Goal: Task Accomplishment & Management: Manage account settings

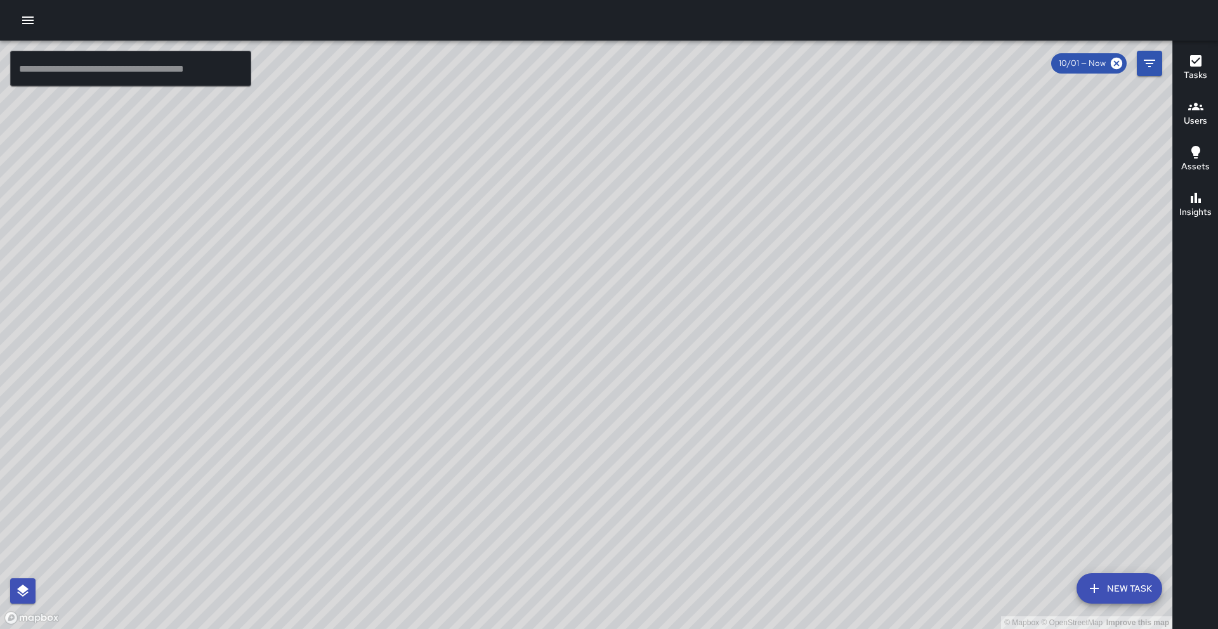
click at [33, 23] on icon "button" at bounding box center [27, 20] width 11 height 8
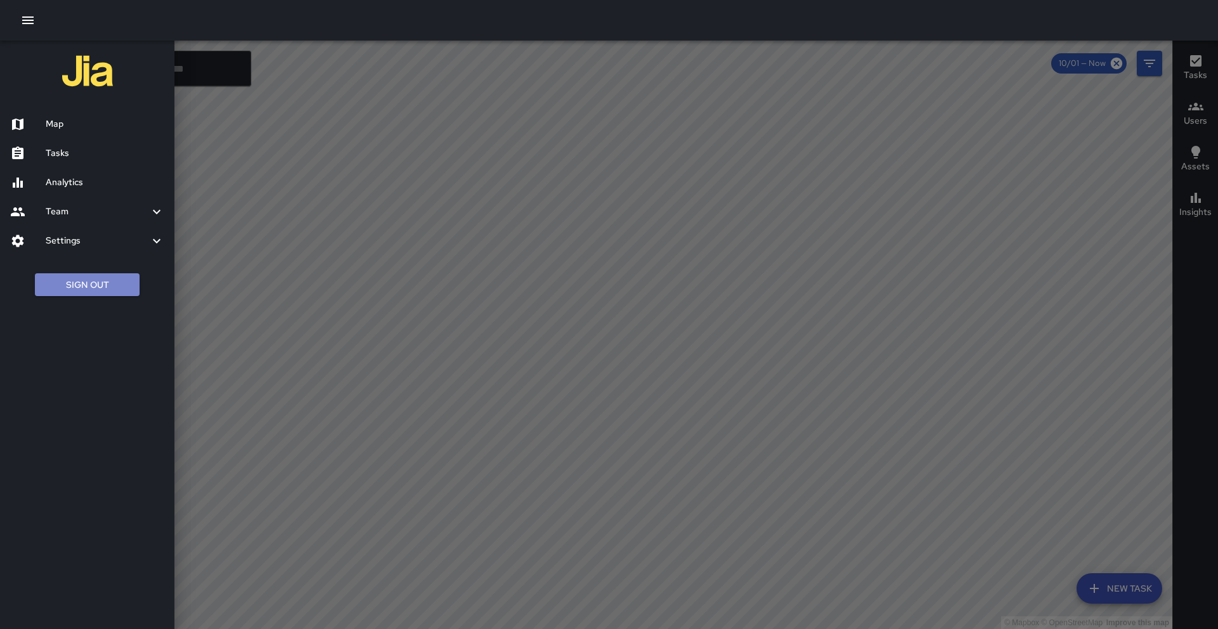
click at [82, 285] on button "Sign Out" at bounding box center [87, 284] width 105 height 23
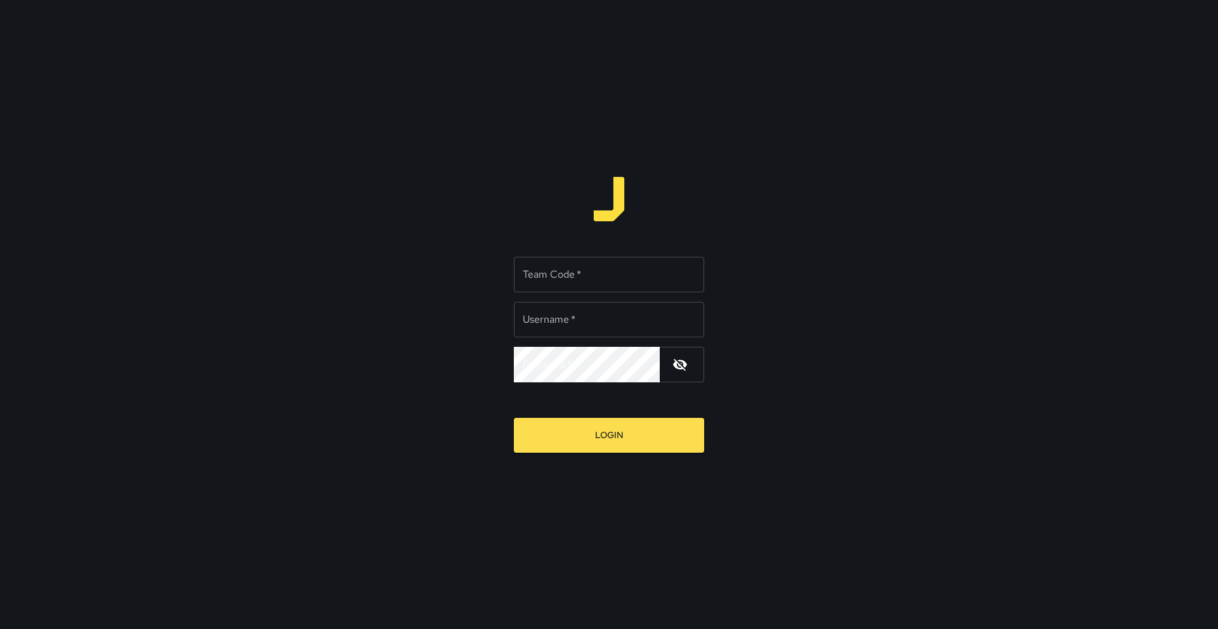
click at [599, 287] on input "Team Code   *" at bounding box center [609, 275] width 190 height 36
type input "****"
click at [614, 316] on input "Username   *" at bounding box center [609, 320] width 190 height 36
type input "*****"
click at [636, 434] on button "Login" at bounding box center [609, 435] width 190 height 35
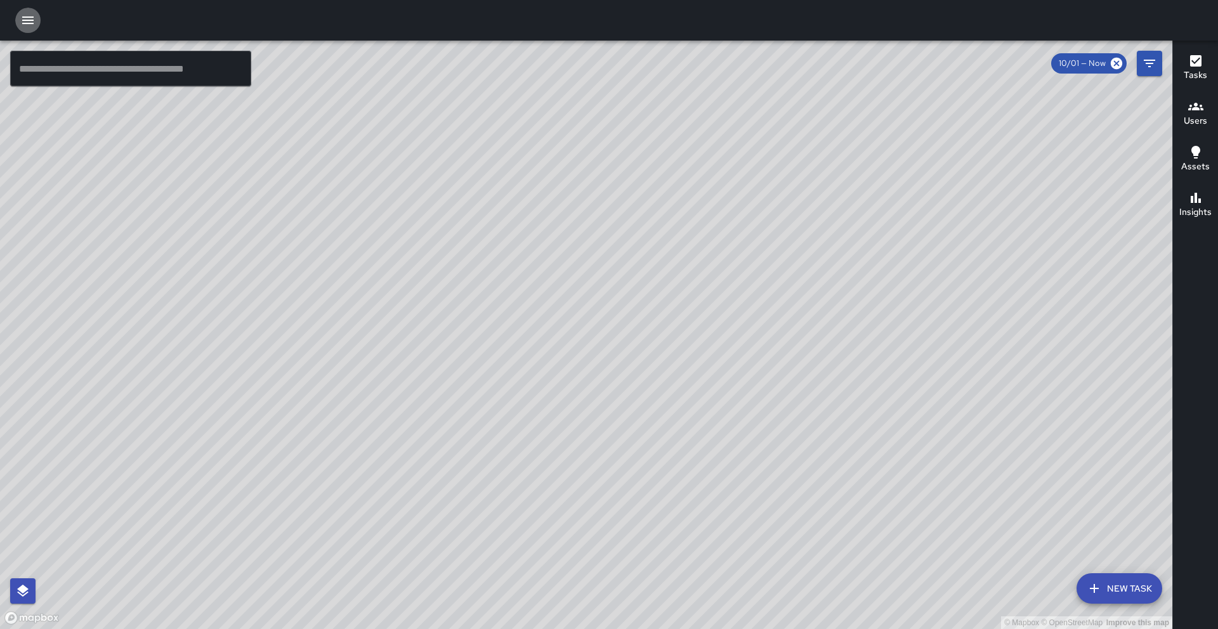
click at [32, 22] on icon "button" at bounding box center [27, 20] width 15 height 15
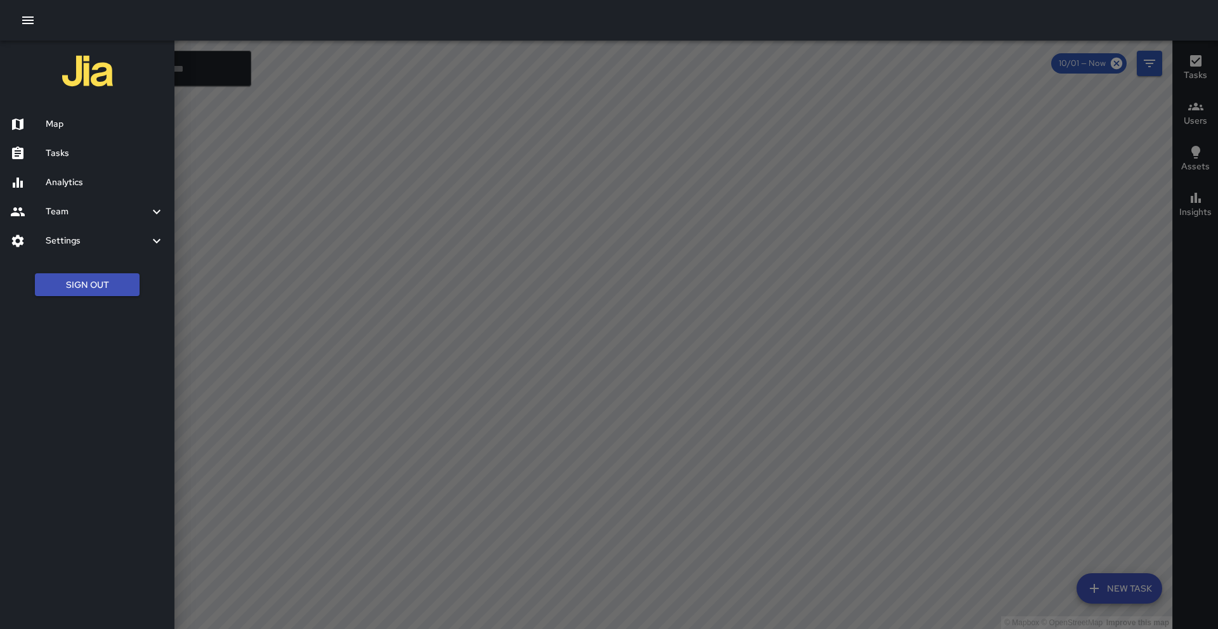
click at [1195, 114] on div at bounding box center [609, 314] width 1218 height 629
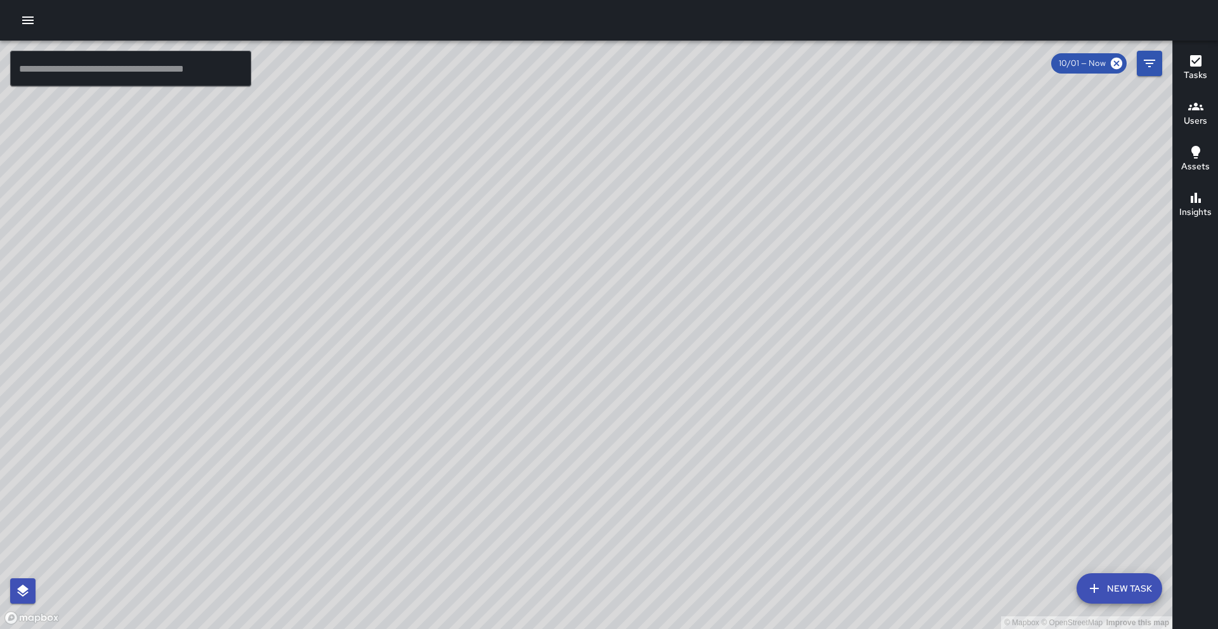
click at [1195, 114] on h6 "Users" at bounding box center [1194, 121] width 23 height 14
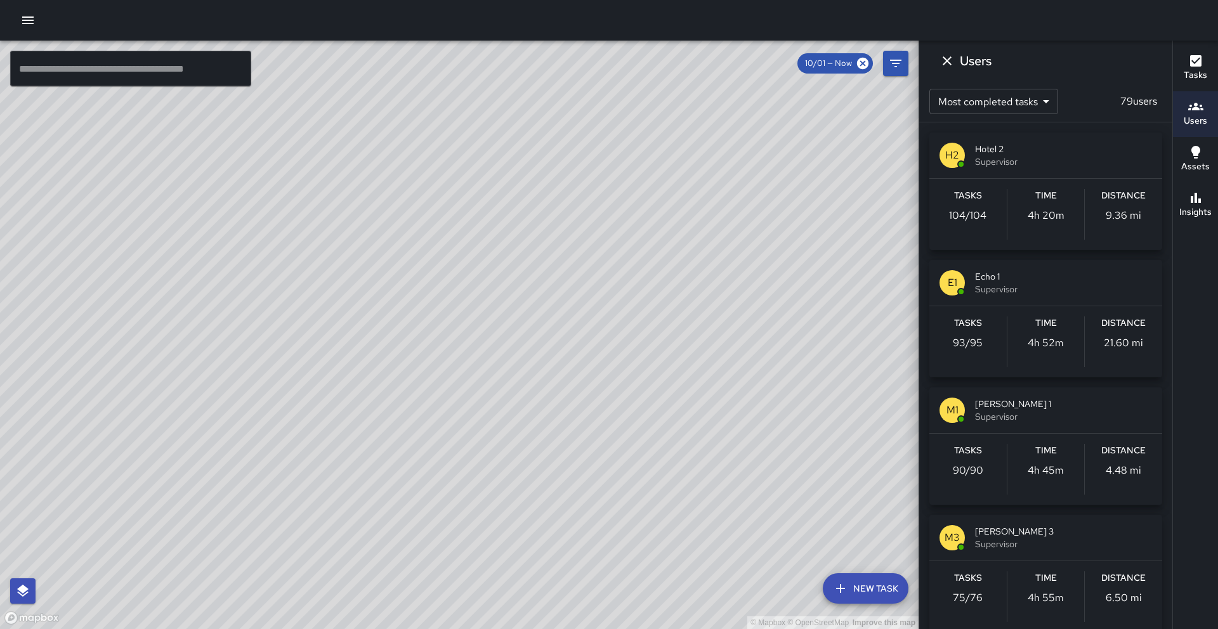
click at [1080, 70] on div "Users" at bounding box center [1045, 61] width 253 height 41
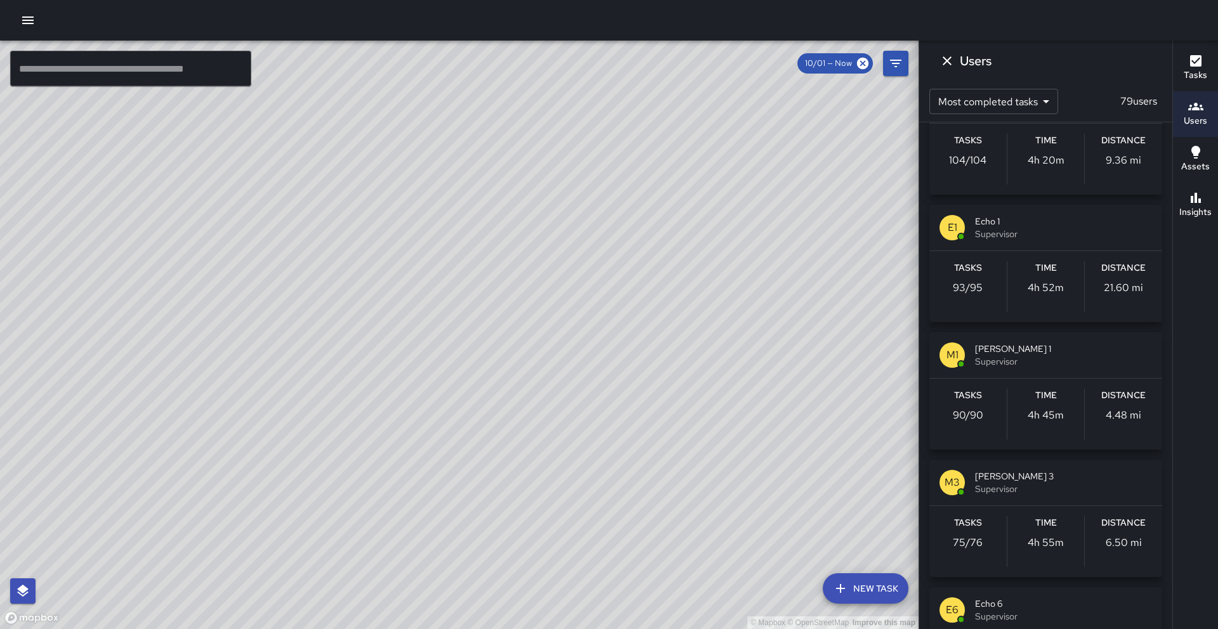
scroll to position [58, 0]
click at [1063, 235] on span "Supervisor" at bounding box center [1063, 230] width 177 height 13
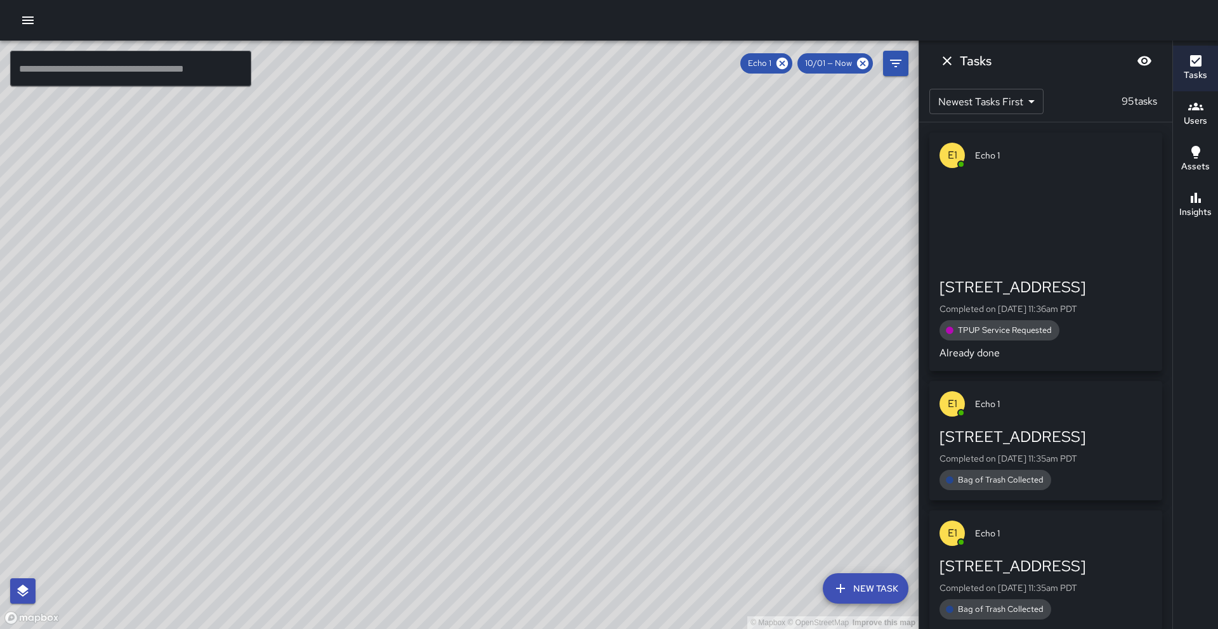
scroll to position [0, 0]
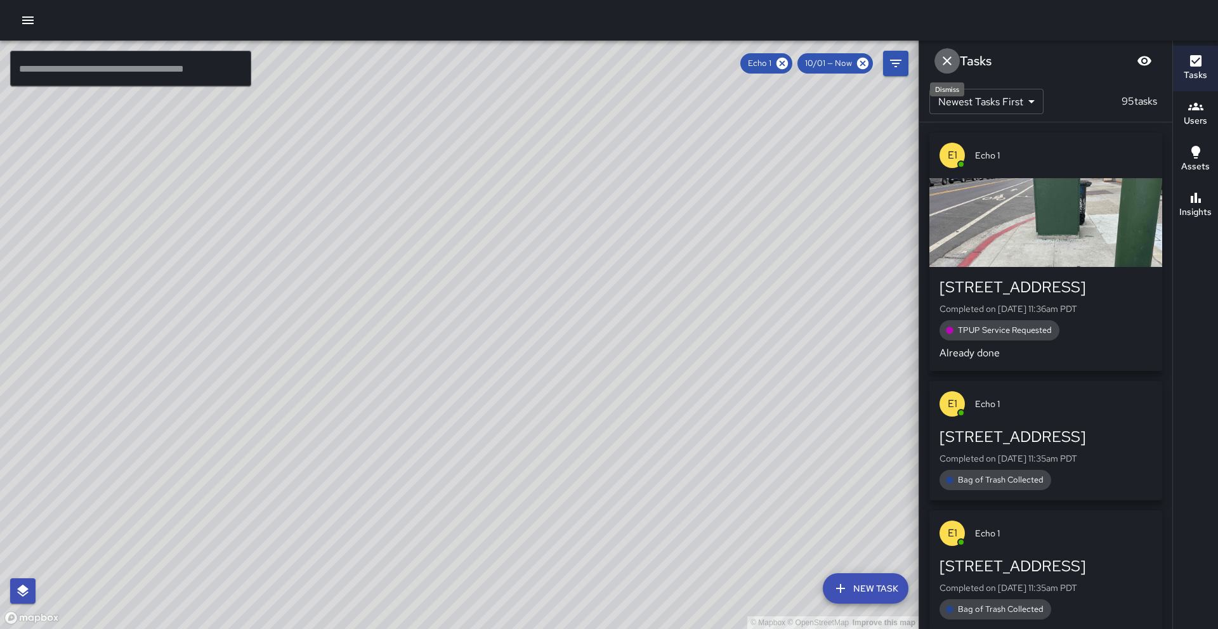
click at [954, 66] on icon "Dismiss" at bounding box center [946, 60] width 15 height 15
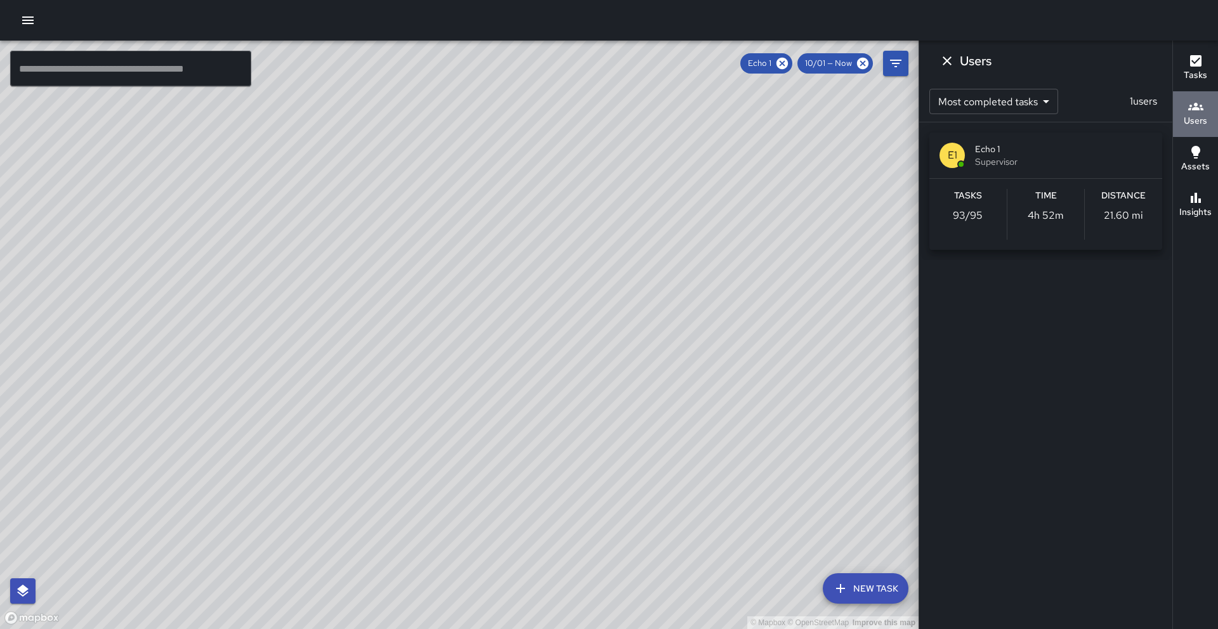
click at [1200, 122] on h6 "Users" at bounding box center [1194, 121] width 23 height 14
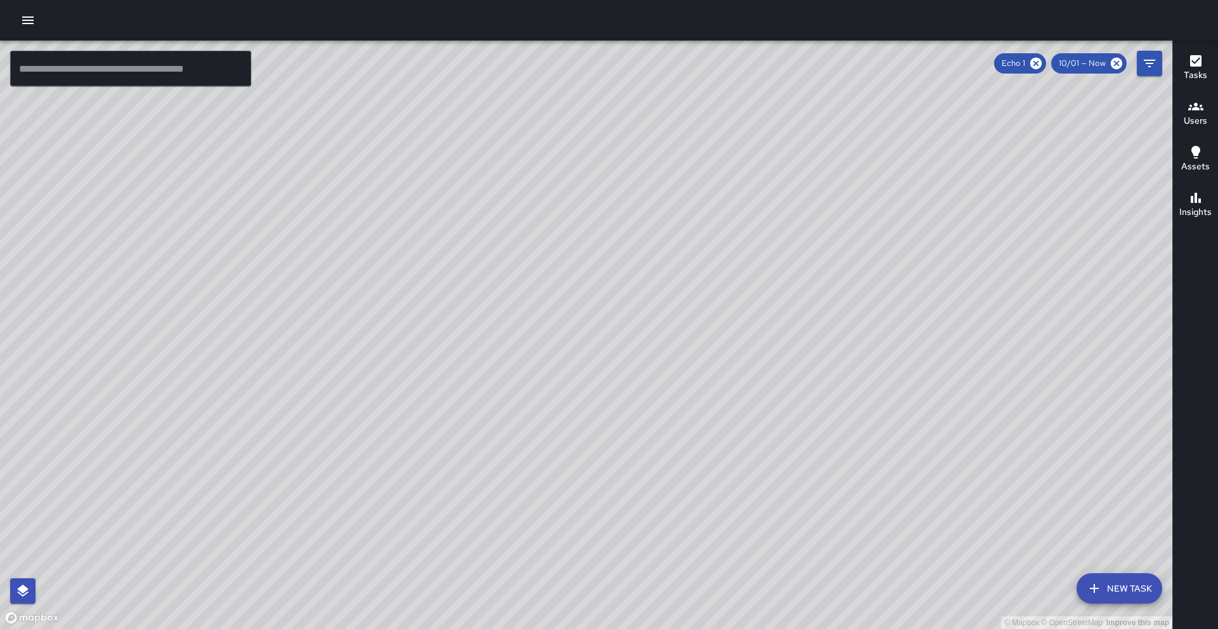
click at [1200, 121] on h6 "Users" at bounding box center [1194, 121] width 23 height 14
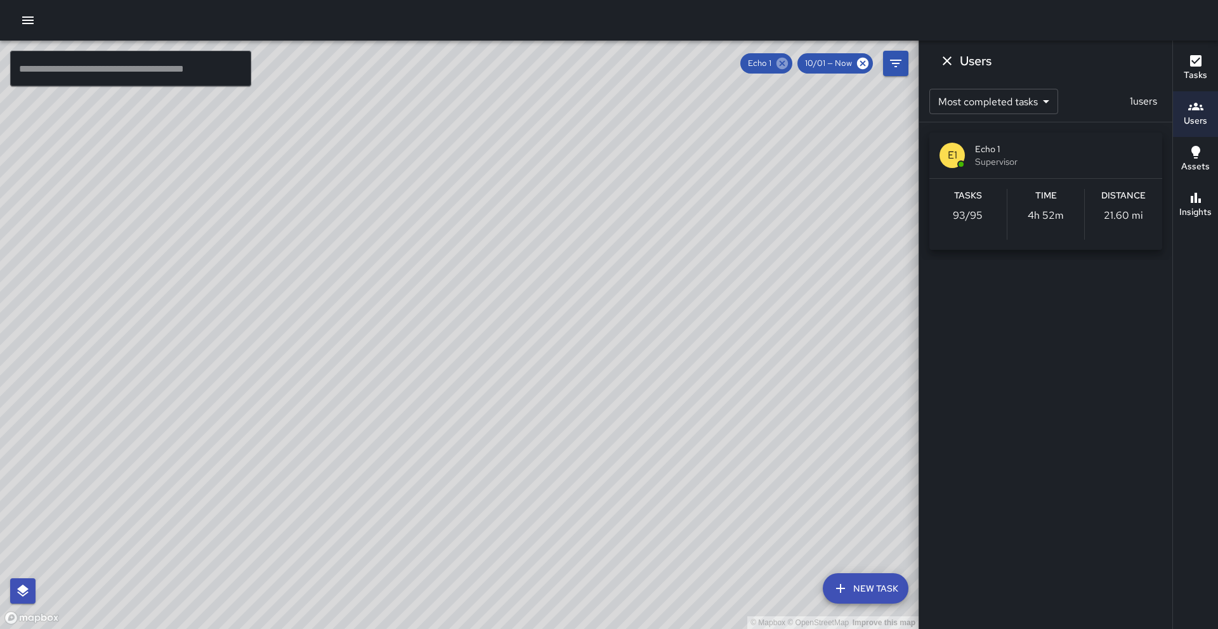
click at [784, 67] on icon at bounding box center [781, 63] width 11 height 11
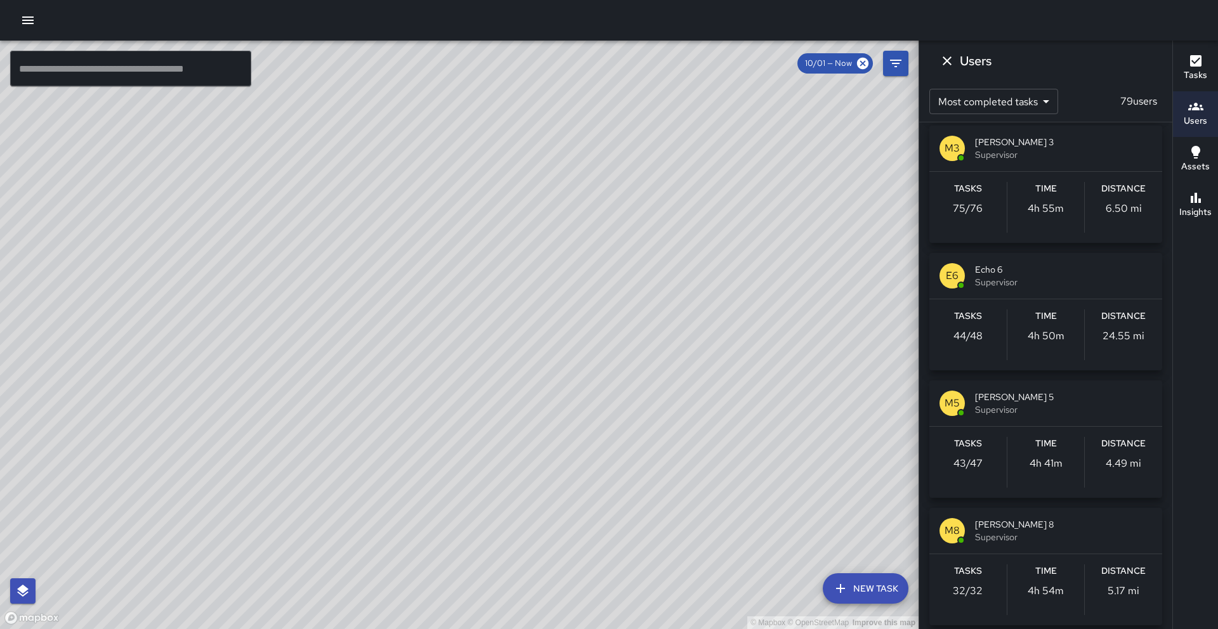
scroll to position [390, 0]
click at [1048, 264] on span "Echo 6" at bounding box center [1063, 269] width 177 height 13
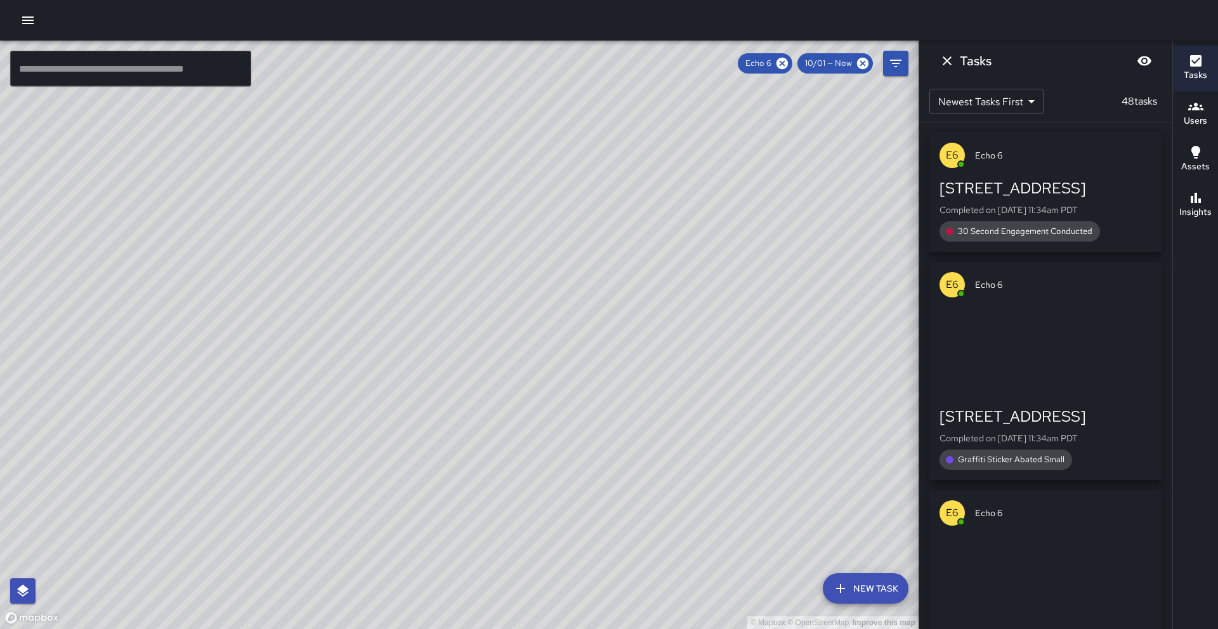
scroll to position [0, 0]
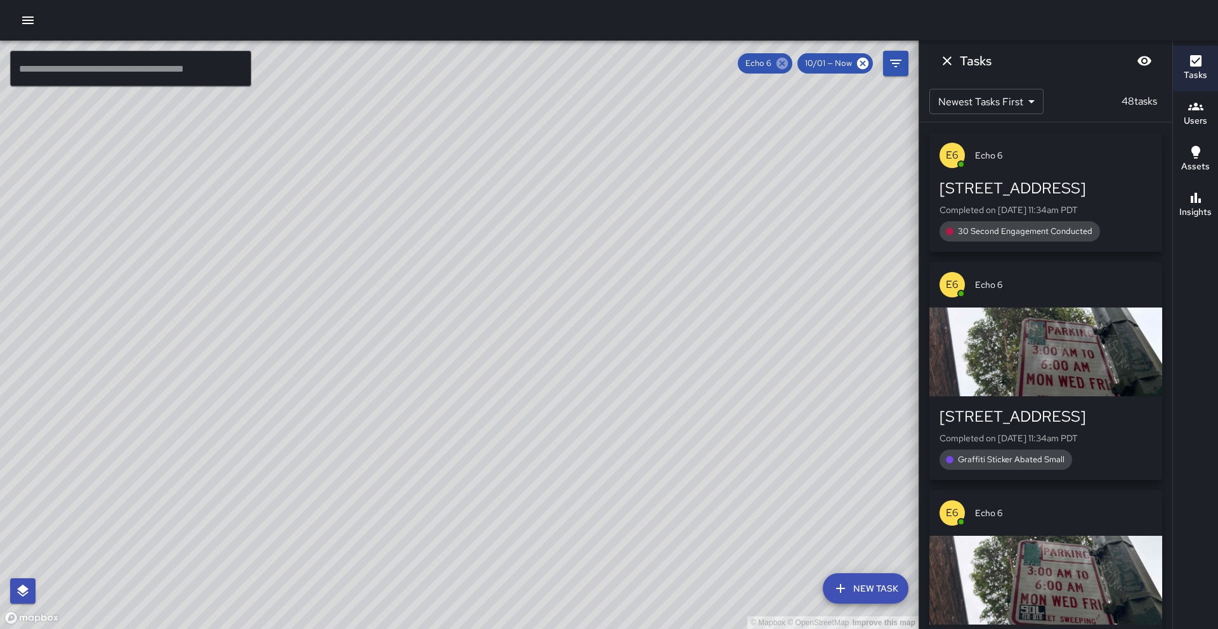
click at [784, 68] on icon at bounding box center [781, 63] width 11 height 11
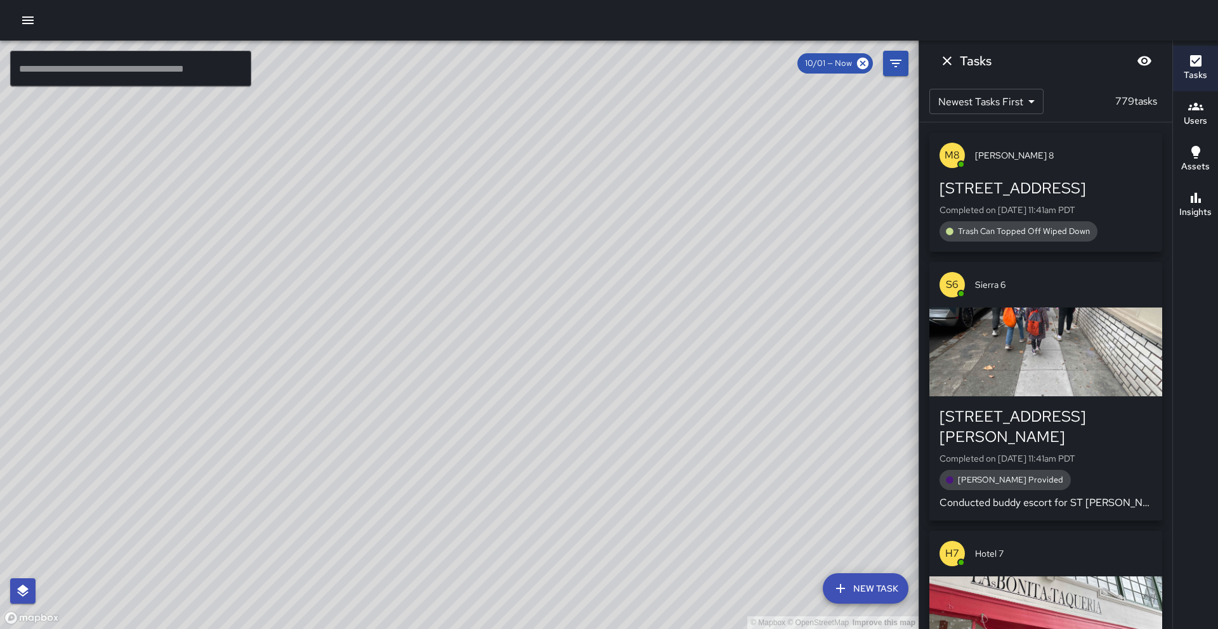
click at [1187, 114] on h6 "Users" at bounding box center [1194, 121] width 23 height 14
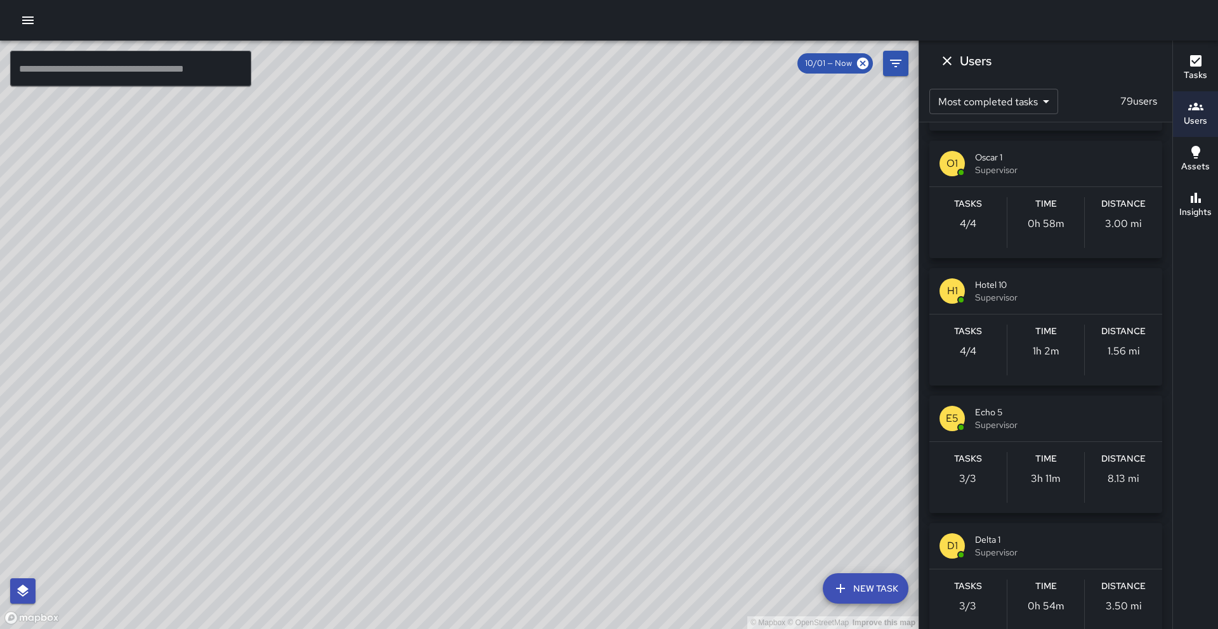
scroll to position [2670, 0]
click at [1018, 415] on span "Echo 5" at bounding box center [1063, 411] width 177 height 13
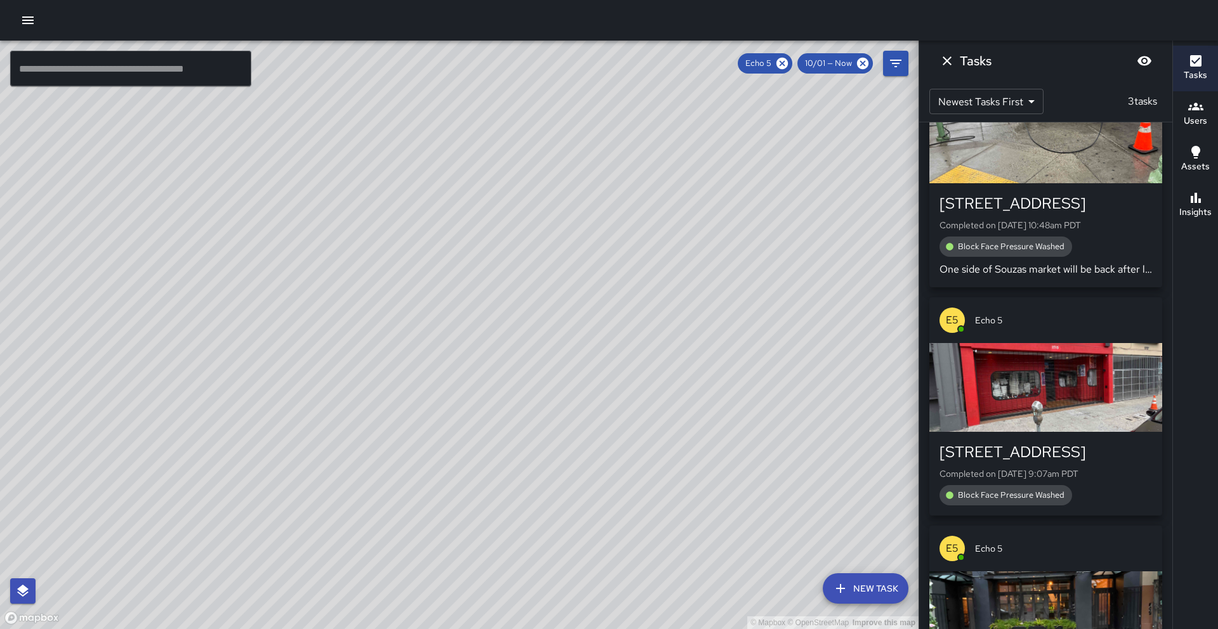
scroll to position [0, 0]
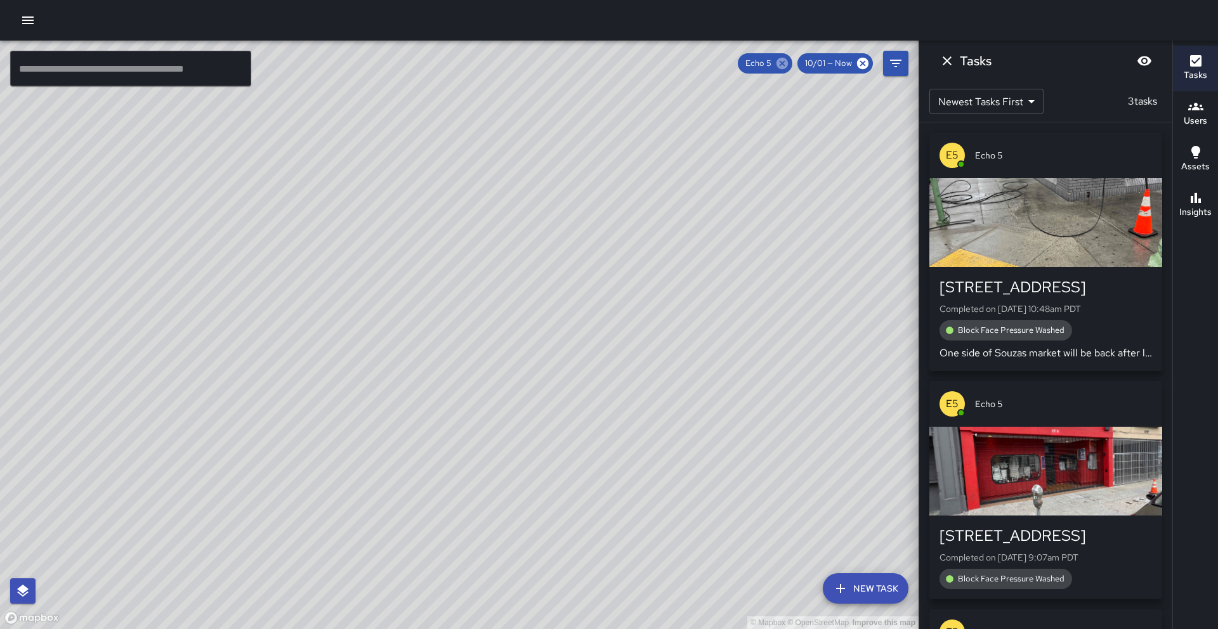
click at [783, 64] on icon at bounding box center [782, 63] width 14 height 14
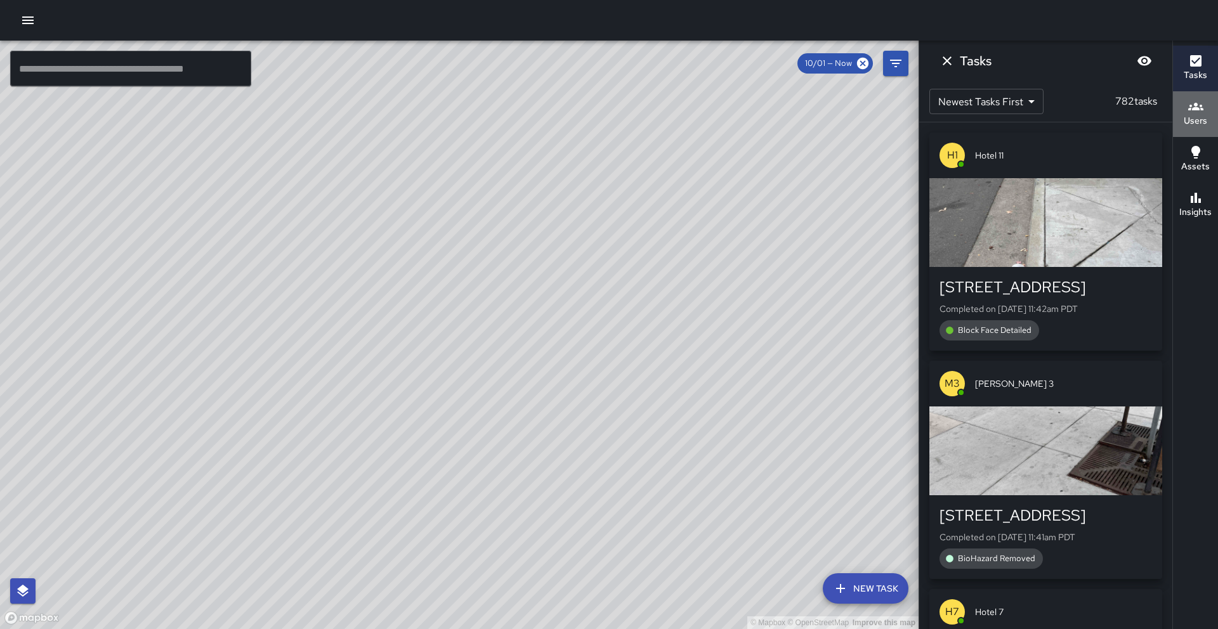
click at [1205, 112] on div "Users" at bounding box center [1194, 113] width 23 height 29
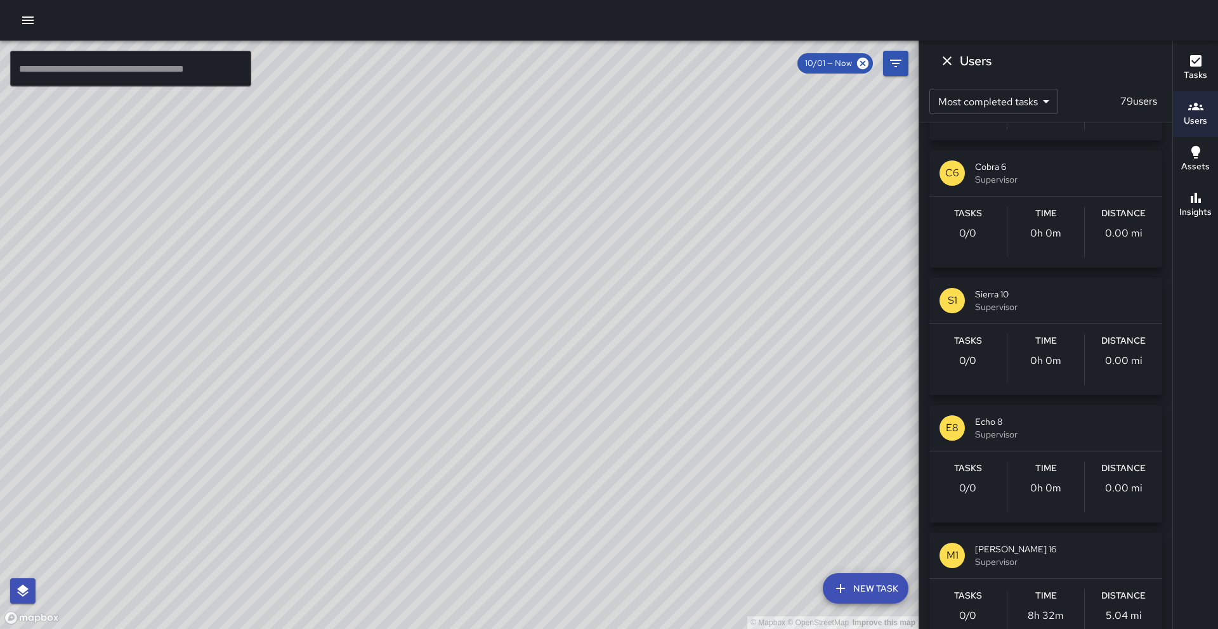
scroll to position [5211, 0]
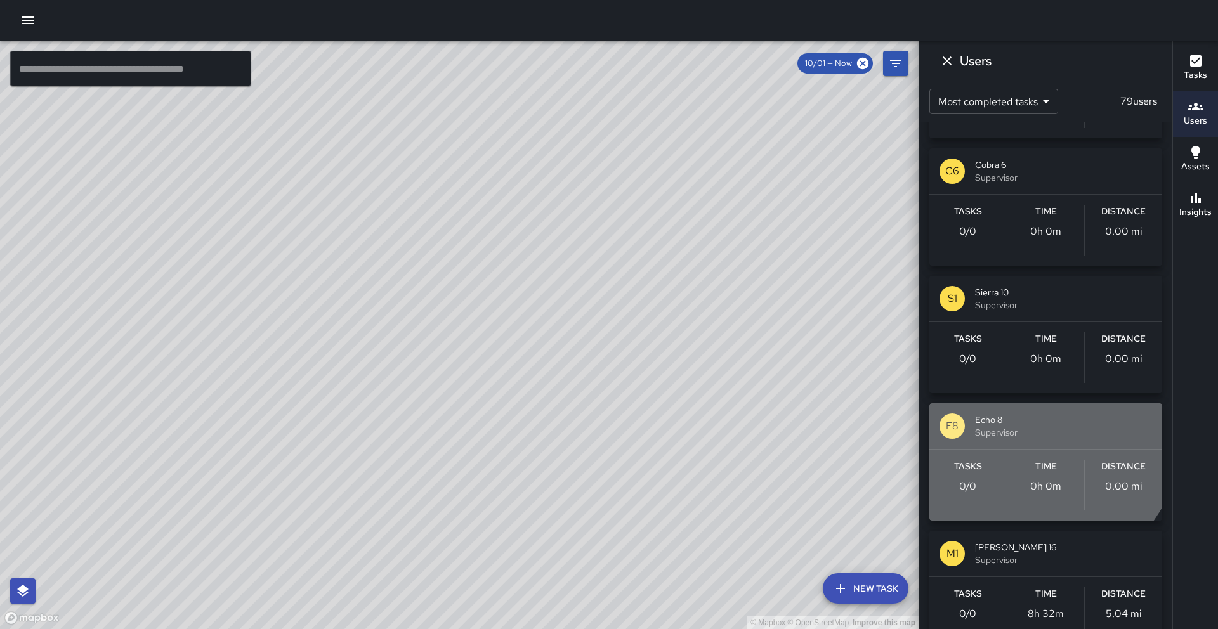
click at [1022, 427] on span "Supervisor" at bounding box center [1063, 432] width 177 height 13
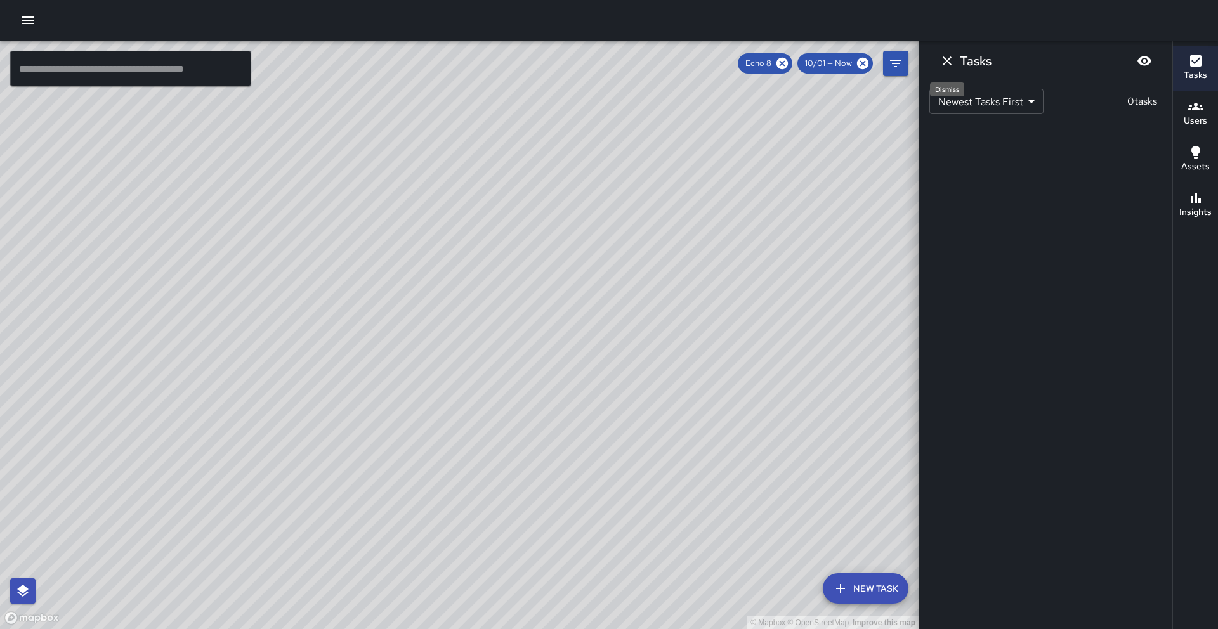
click at [948, 63] on icon "Dismiss" at bounding box center [946, 60] width 9 height 9
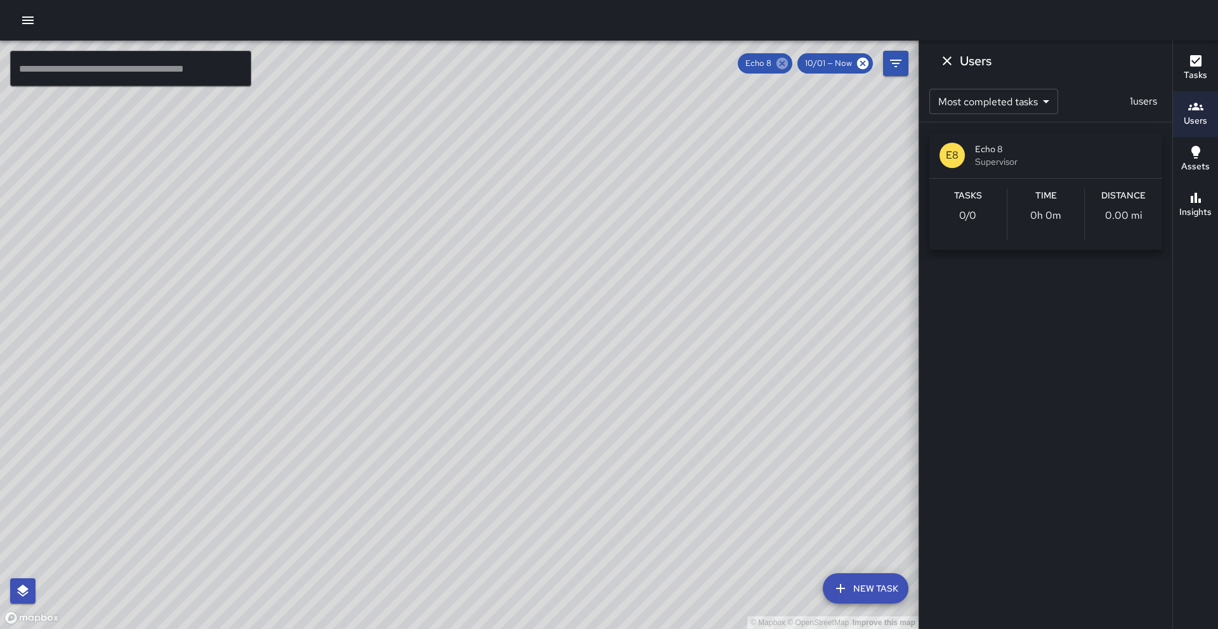
click at [787, 65] on icon at bounding box center [781, 63] width 11 height 11
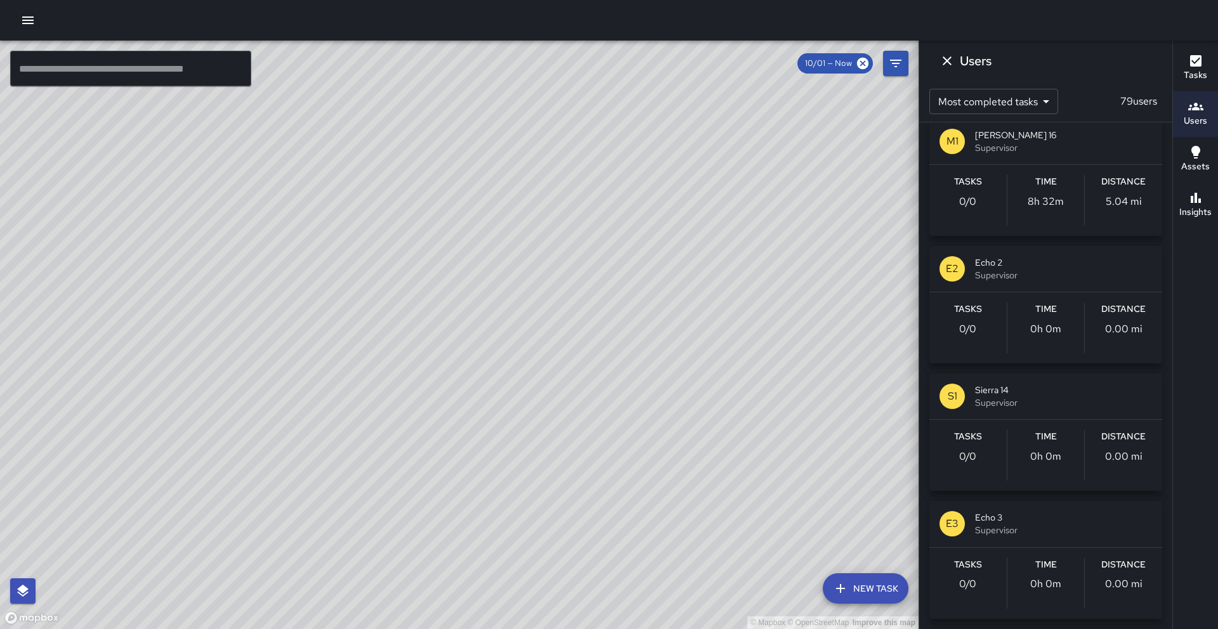
scroll to position [5630, 0]
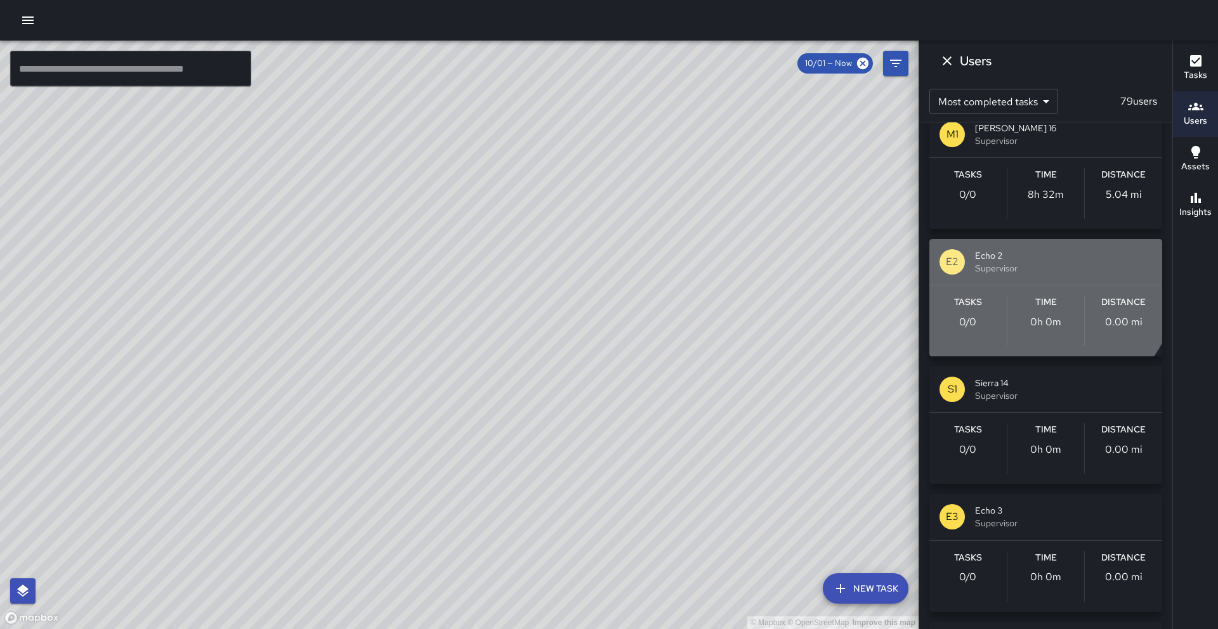
click at [1027, 270] on span "Supervisor" at bounding box center [1063, 268] width 177 height 13
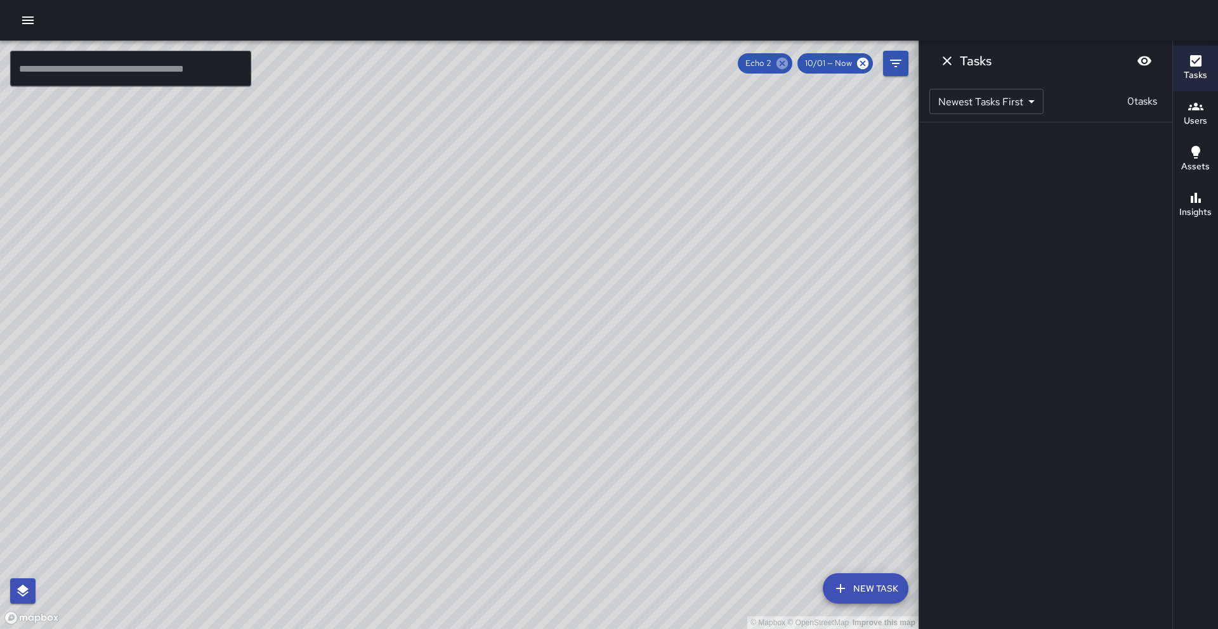
click at [788, 67] on icon at bounding box center [782, 63] width 14 height 14
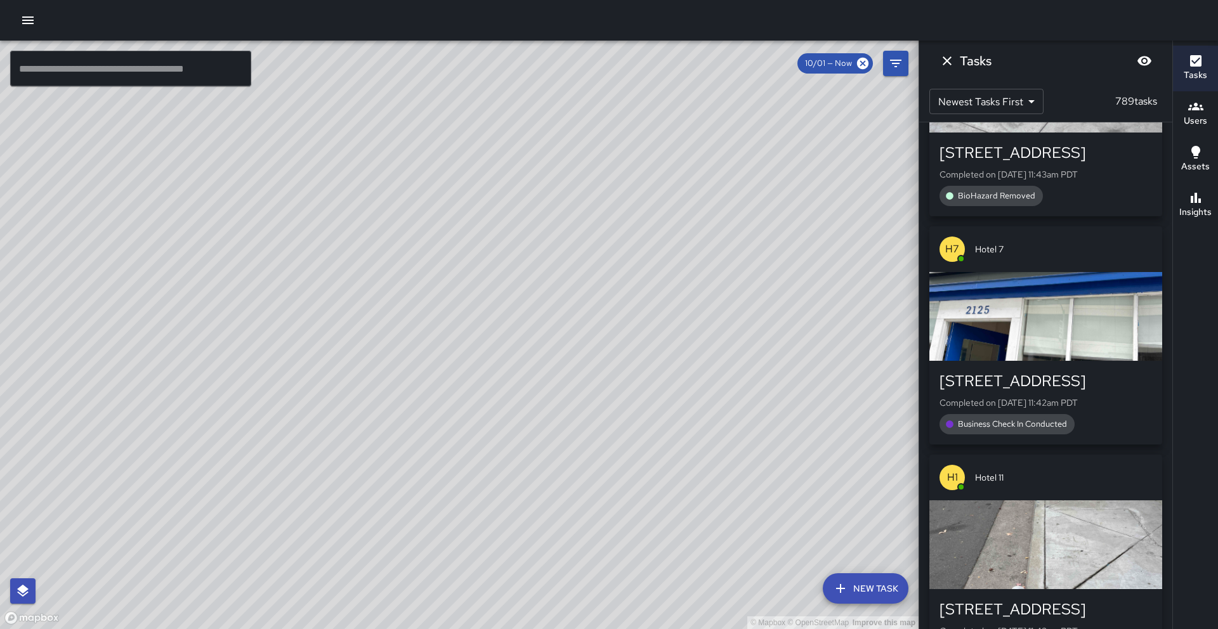
scroll to position [1098, 0]
click at [1199, 107] on icon "button" at bounding box center [1195, 107] width 15 height 8
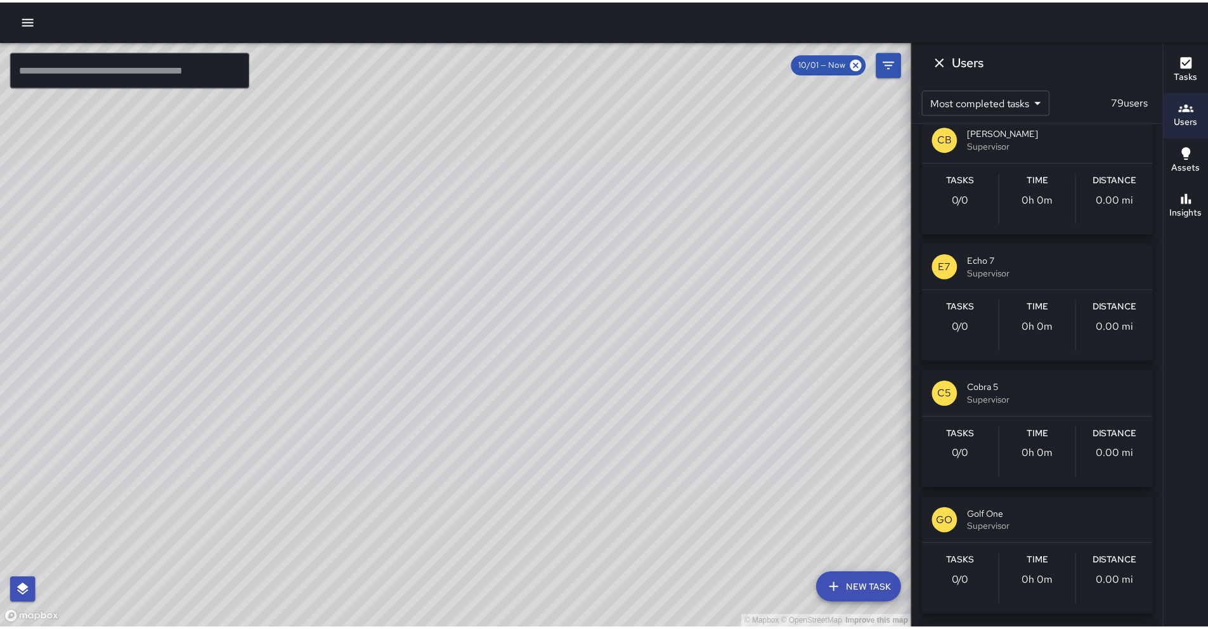
scroll to position [6649, 0]
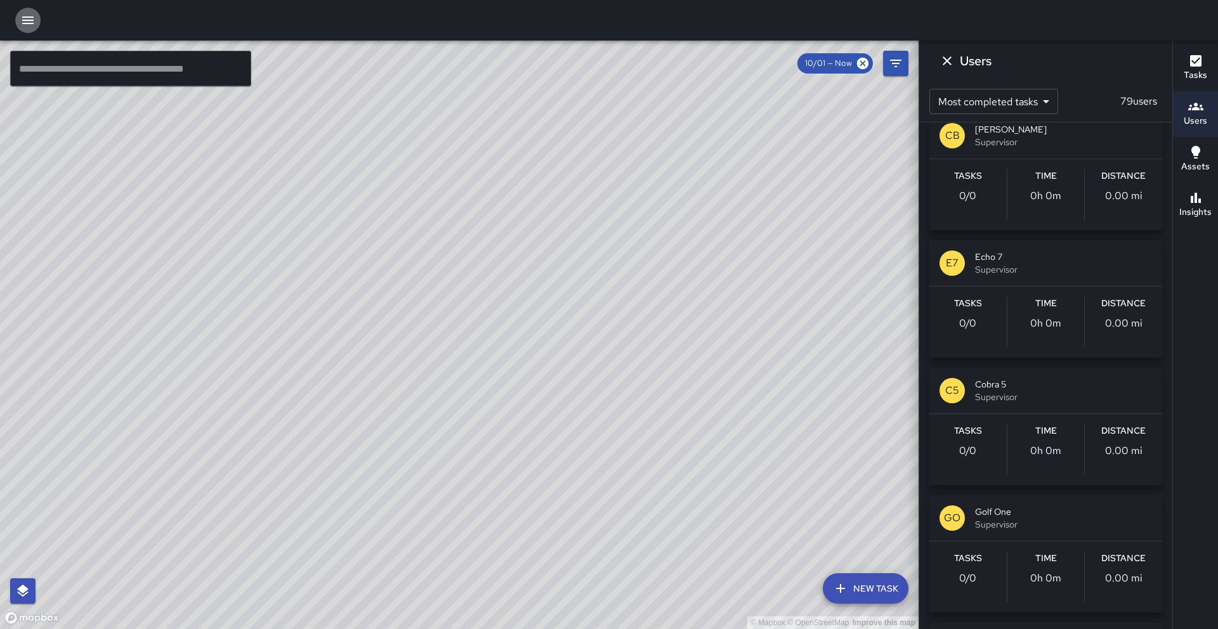
click at [23, 18] on icon "button" at bounding box center [27, 20] width 15 height 15
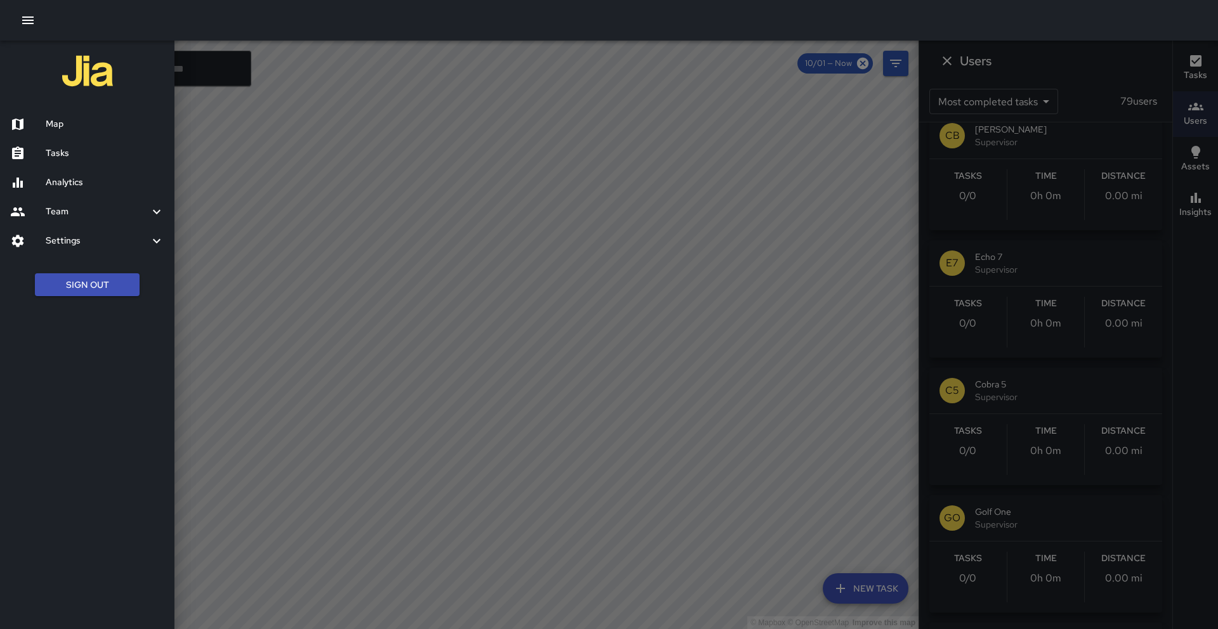
click at [82, 181] on h6 "Analytics" at bounding box center [105, 183] width 119 height 14
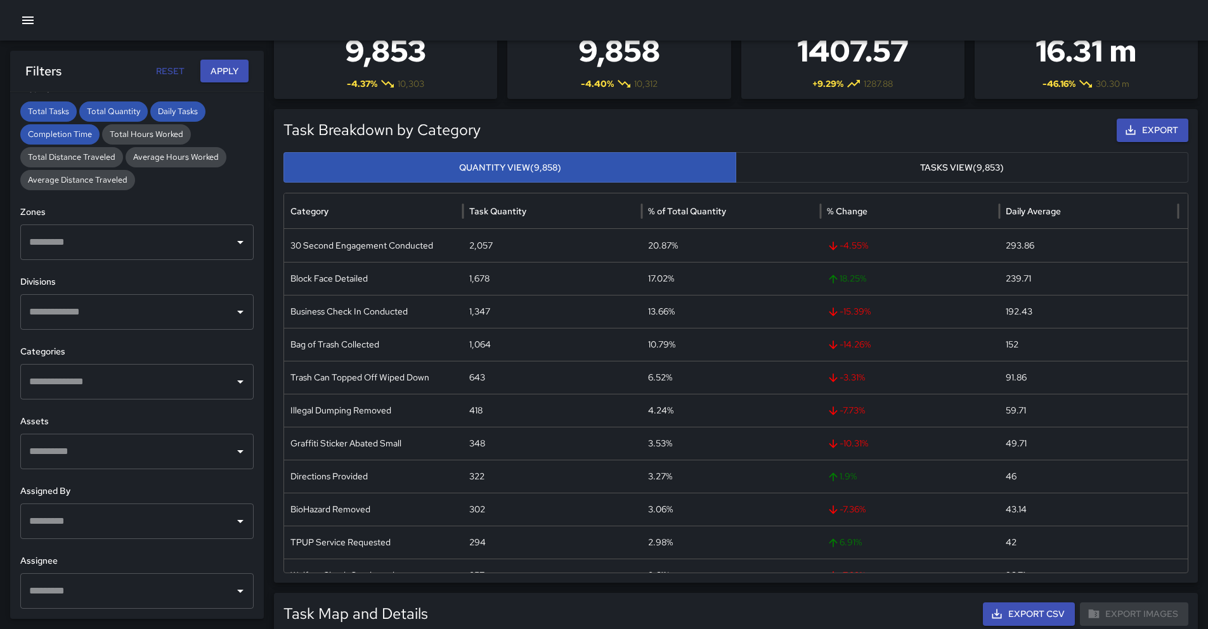
scroll to position [71, 0]
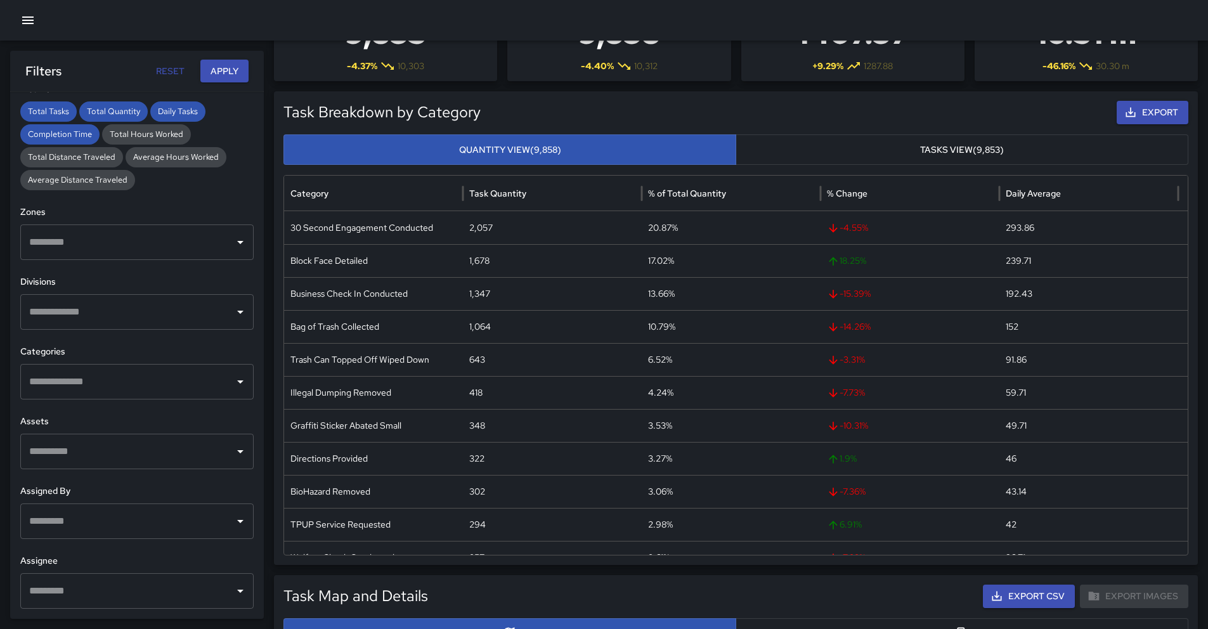
click at [126, 590] on input "text" at bounding box center [127, 591] width 203 height 24
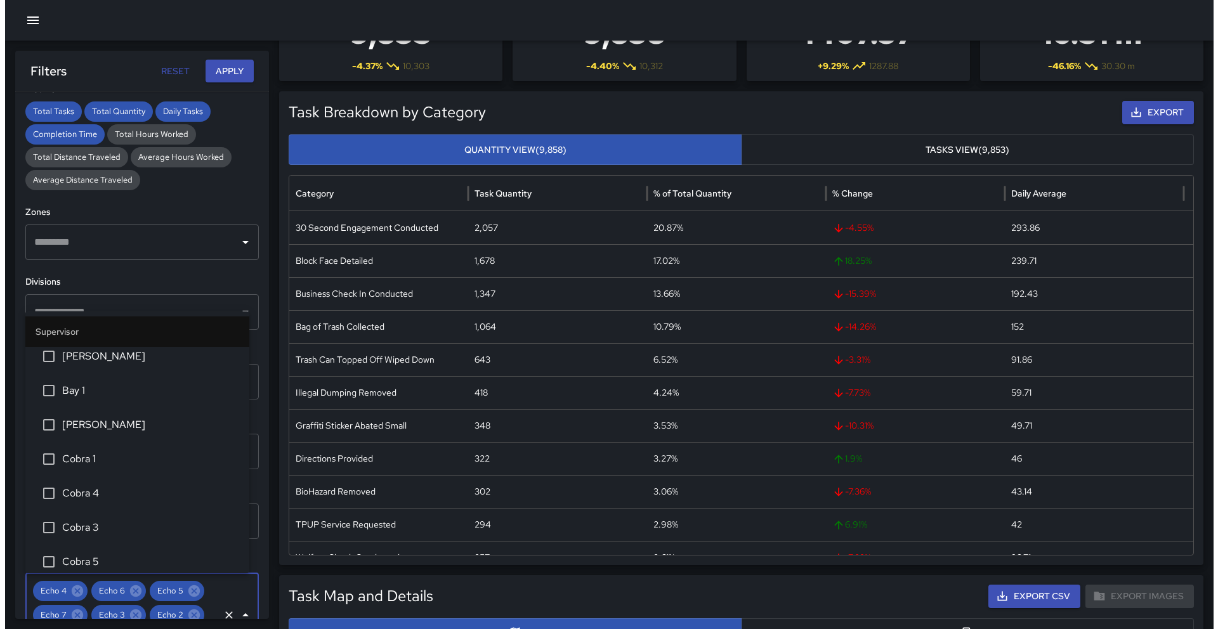
scroll to position [0, 0]
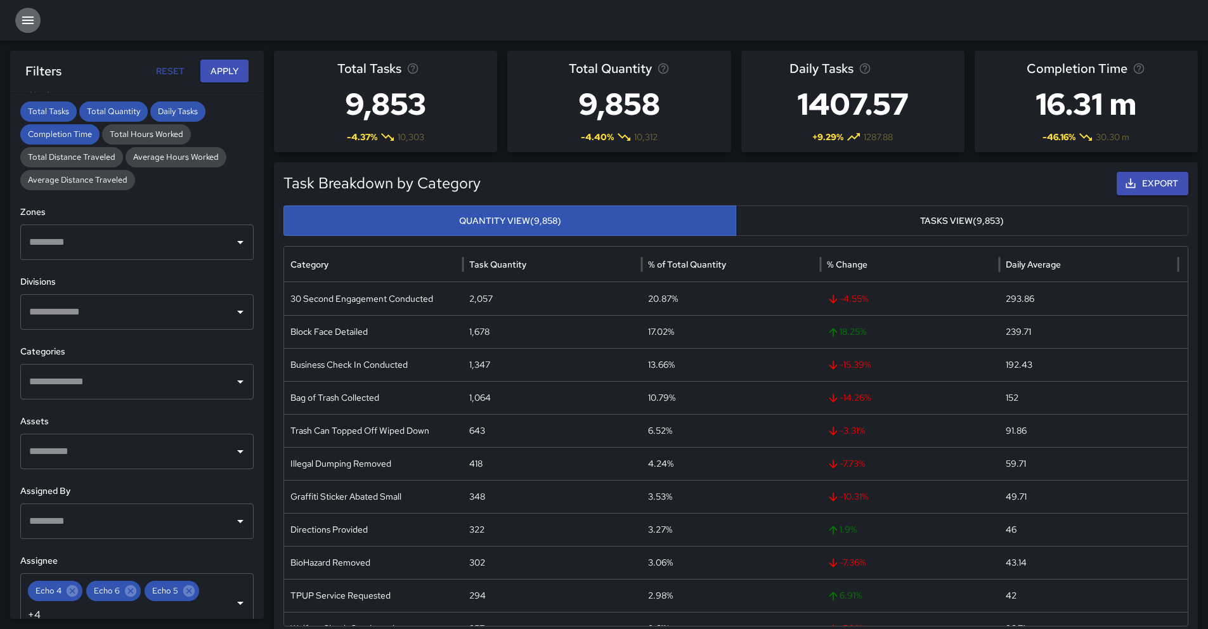
click at [32, 25] on icon "button" at bounding box center [27, 20] width 15 height 15
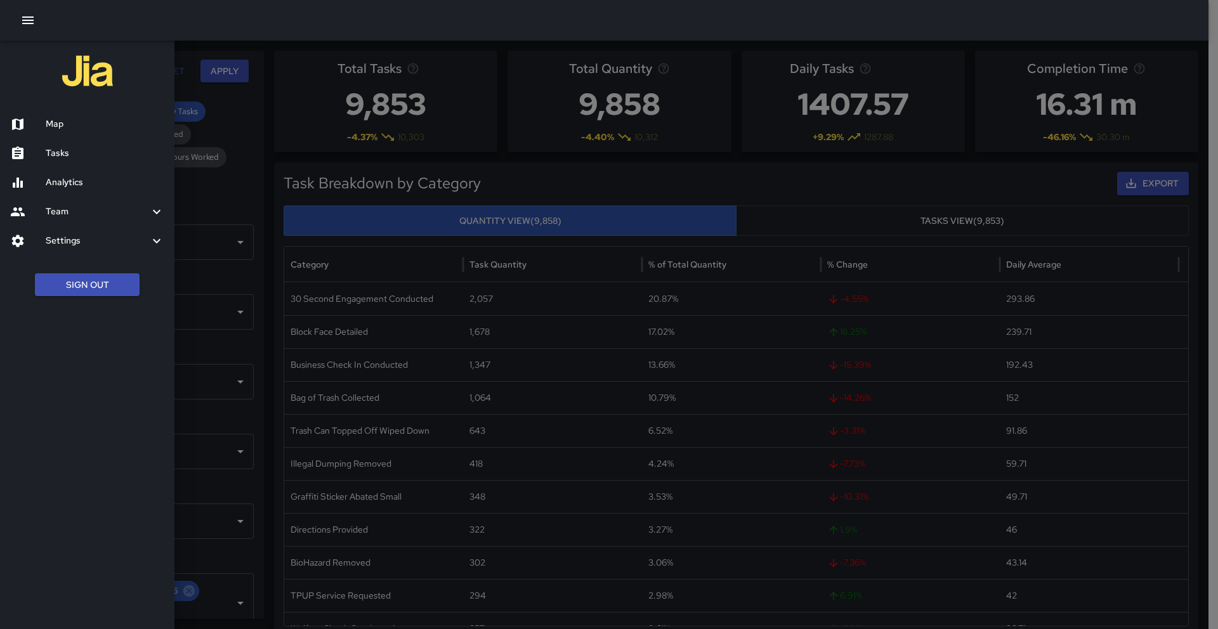
click at [75, 130] on h6 "Map" at bounding box center [105, 124] width 119 height 14
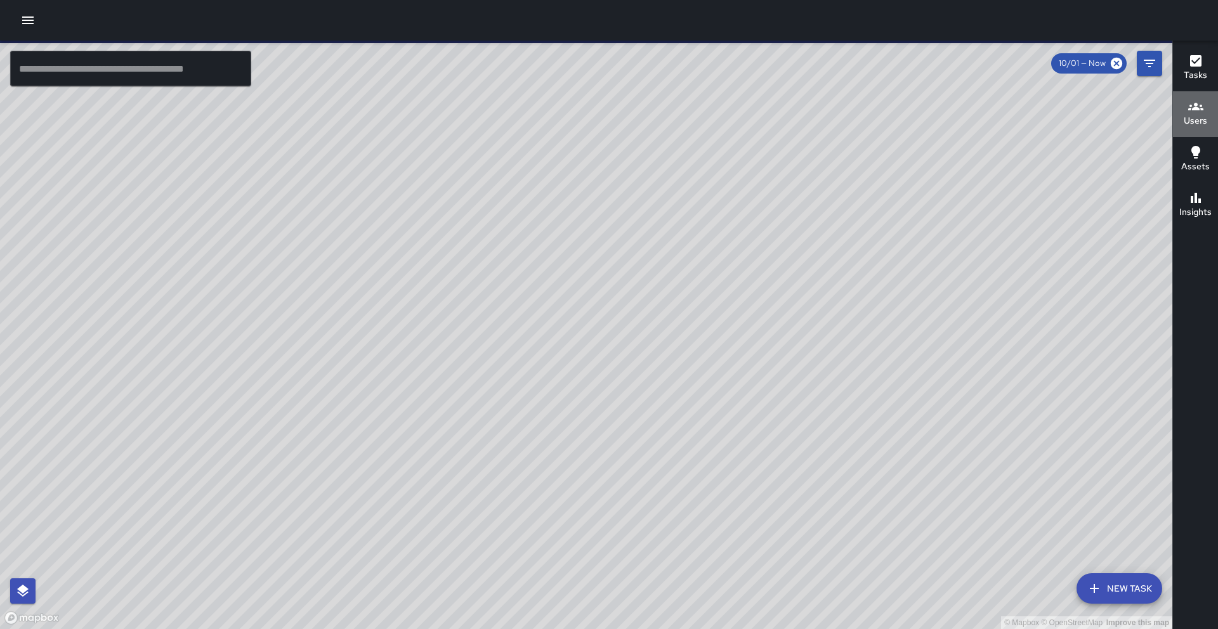
click at [1204, 119] on h6 "Users" at bounding box center [1194, 121] width 23 height 14
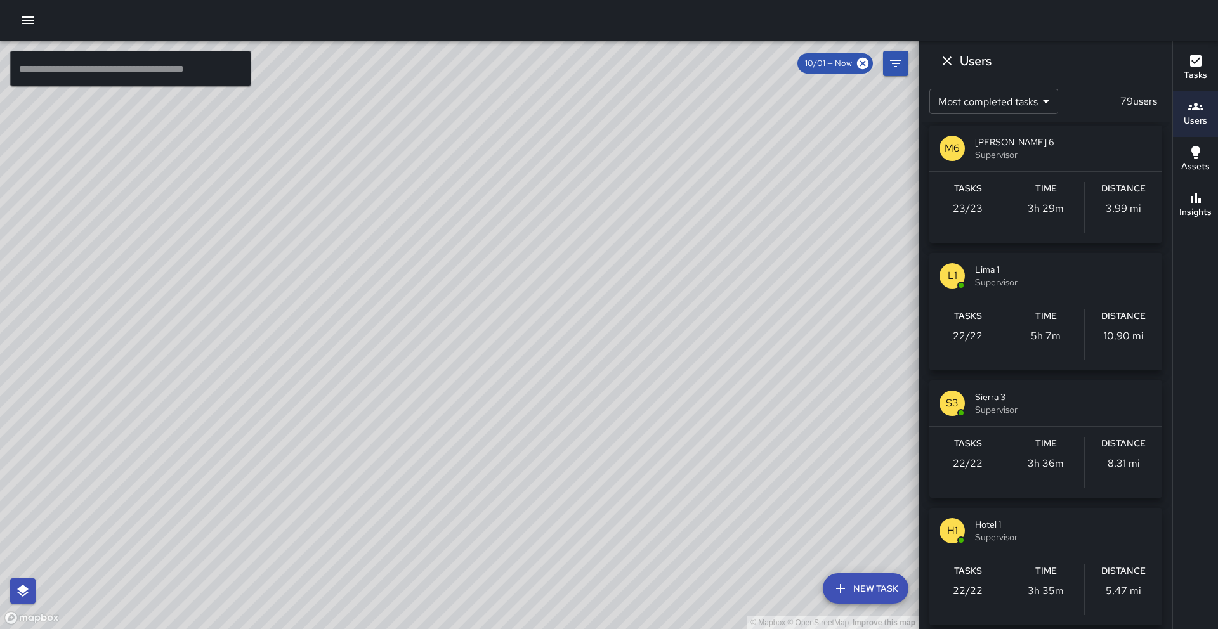
scroll to position [1299, 0]
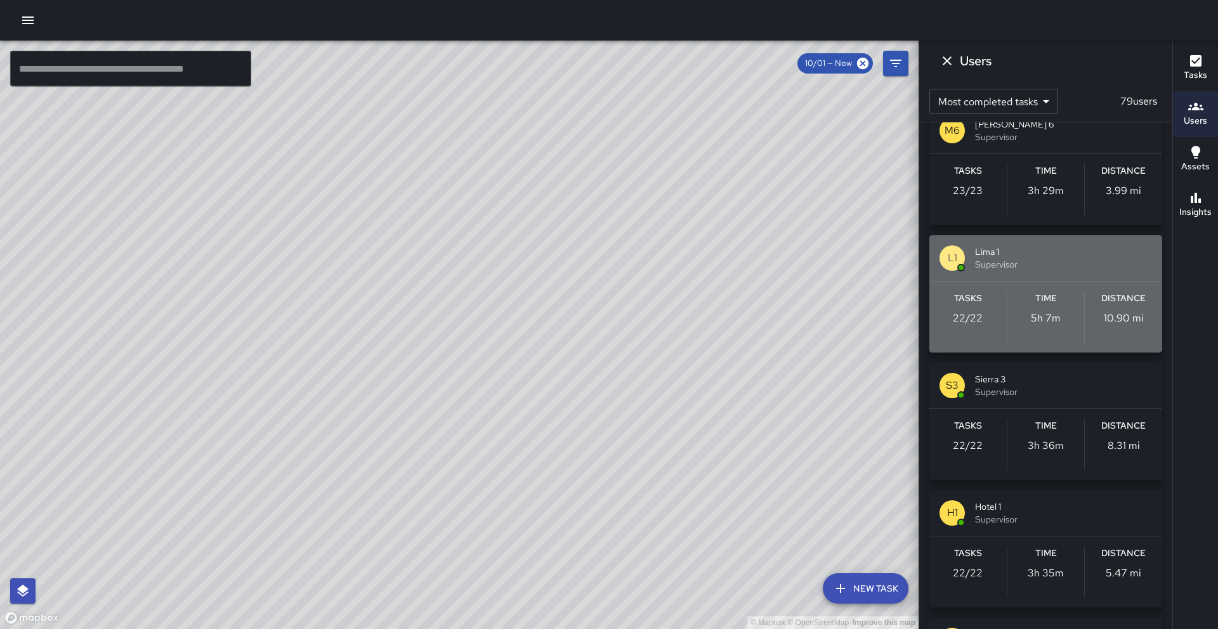
click at [1044, 256] on span "Lima 1" at bounding box center [1063, 251] width 177 height 13
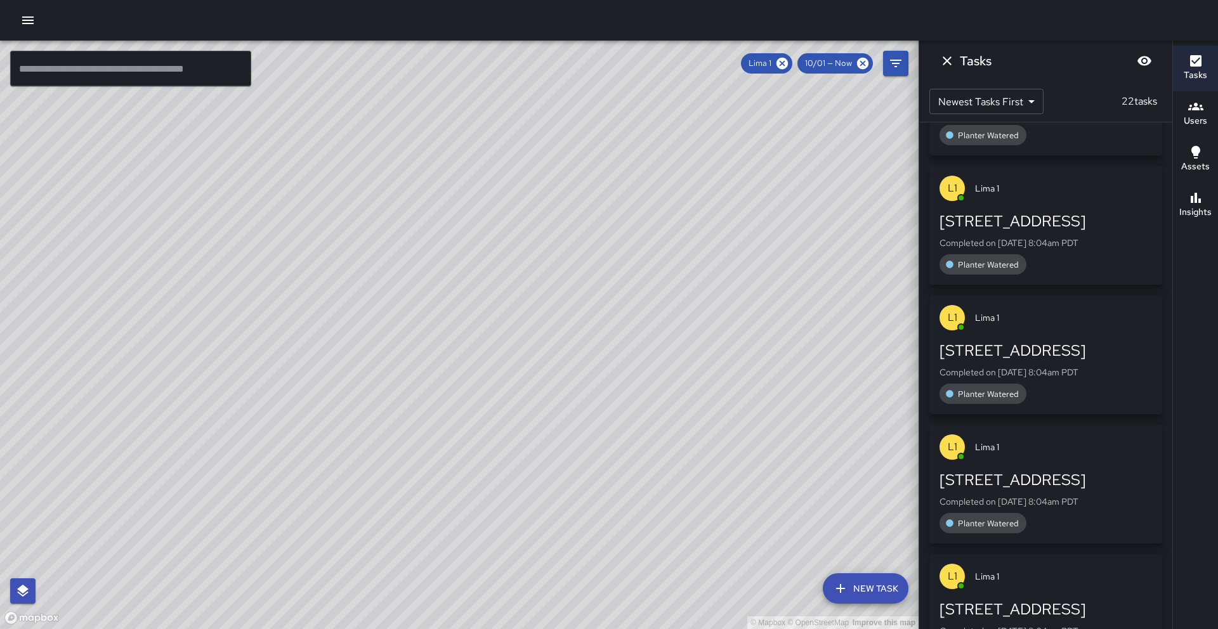
scroll to position [1133, 0]
click at [1090, 226] on div "[STREET_ADDRESS]" at bounding box center [1045, 220] width 212 height 20
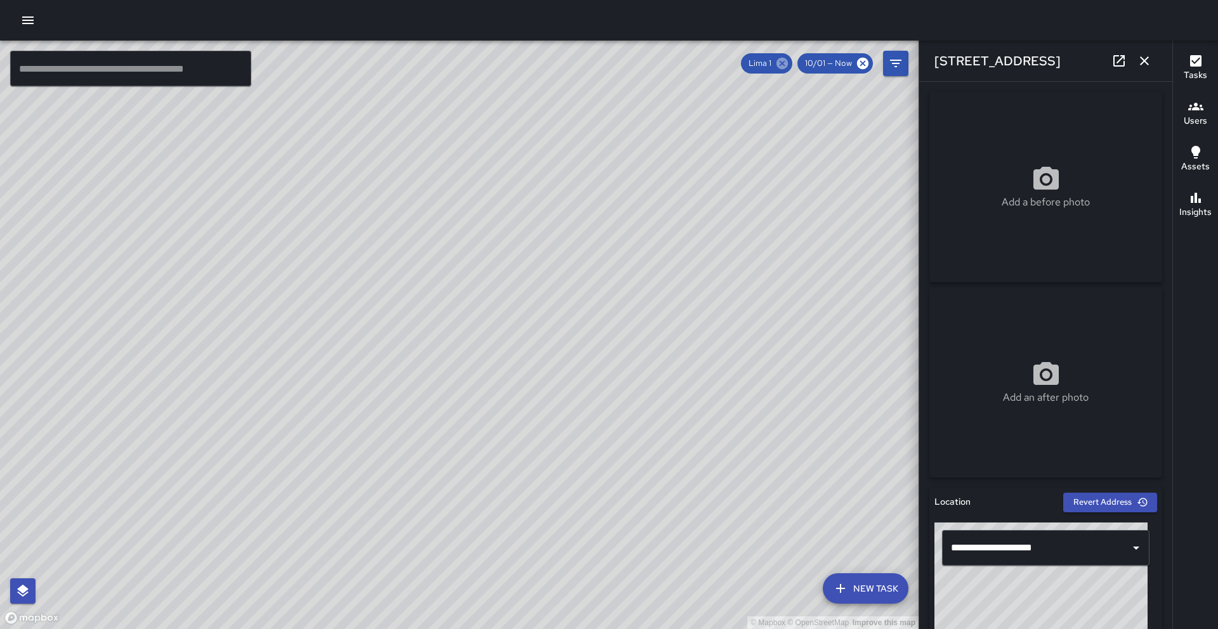
click at [786, 65] on icon at bounding box center [781, 63] width 11 height 11
click at [1141, 58] on icon "button" at bounding box center [1144, 60] width 9 height 9
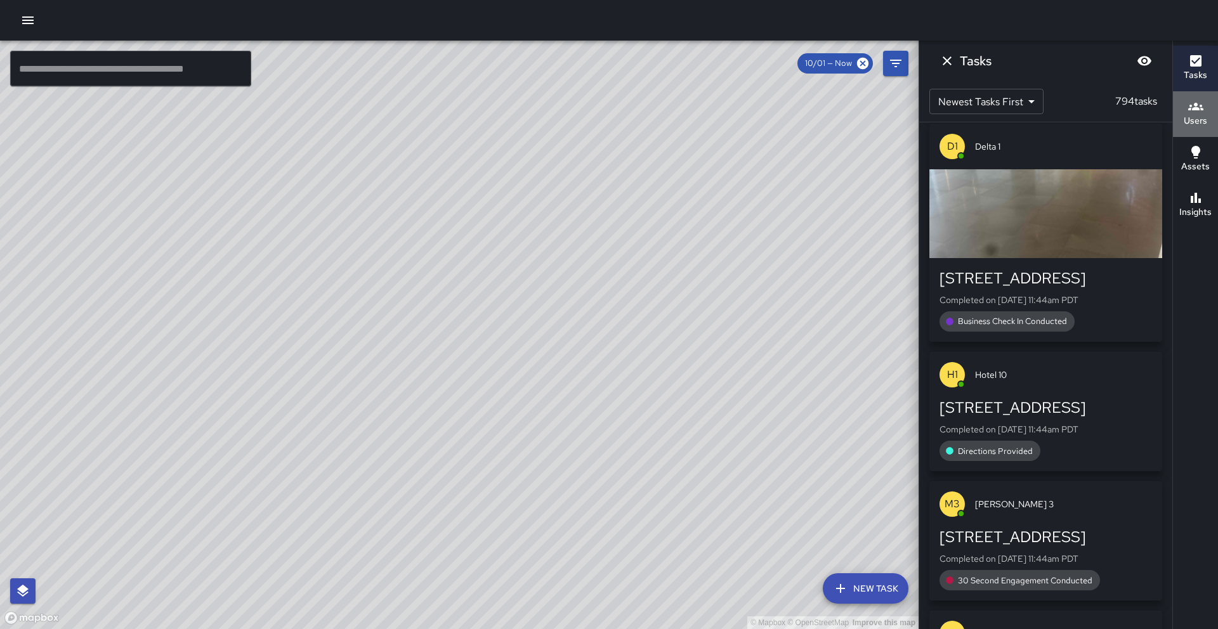
click at [1201, 119] on h6 "Users" at bounding box center [1194, 121] width 23 height 14
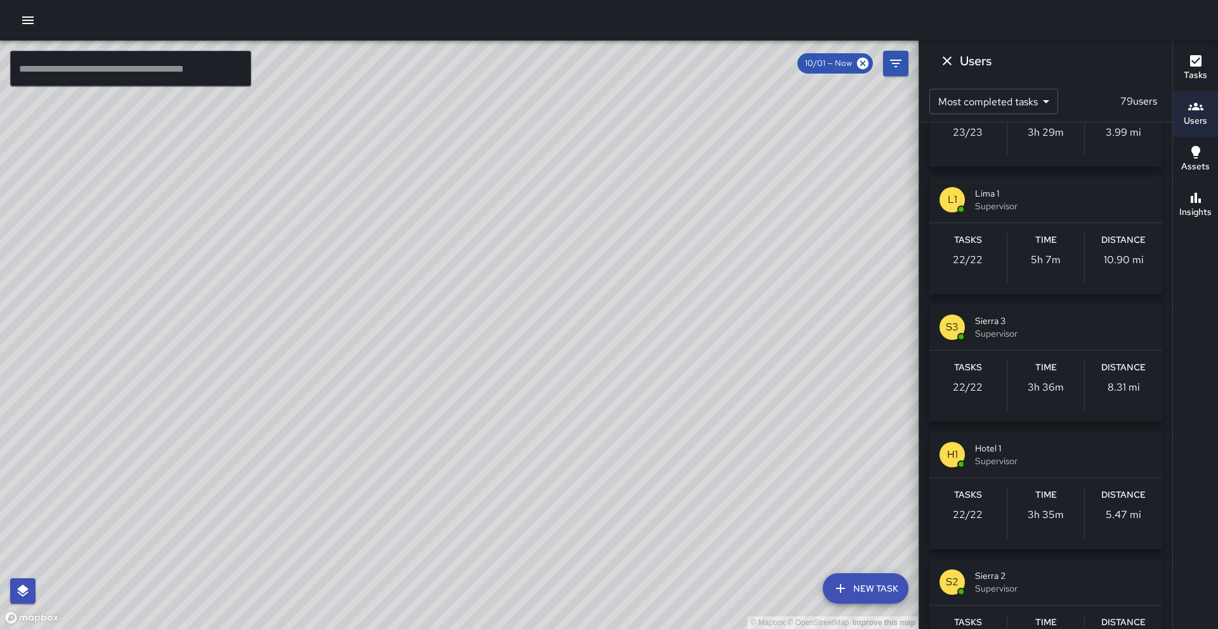
scroll to position [1359, 0]
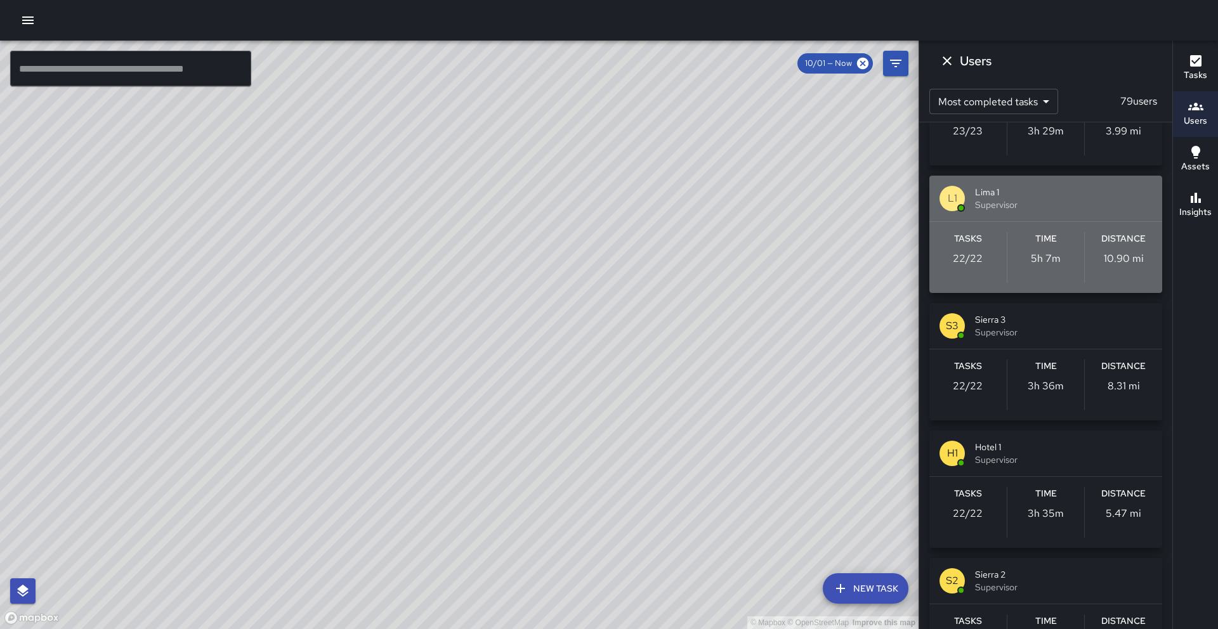
click at [1065, 219] on div "L1 Lima 1 Supervisor" at bounding box center [1045, 199] width 233 height 46
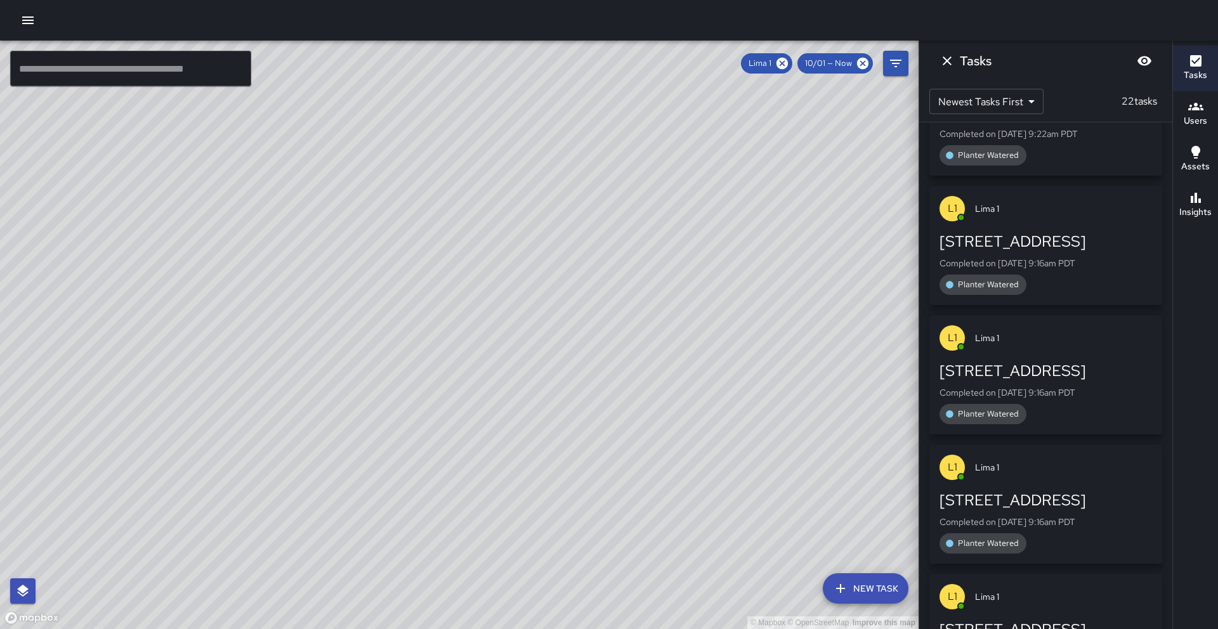
scroll to position [0, 0]
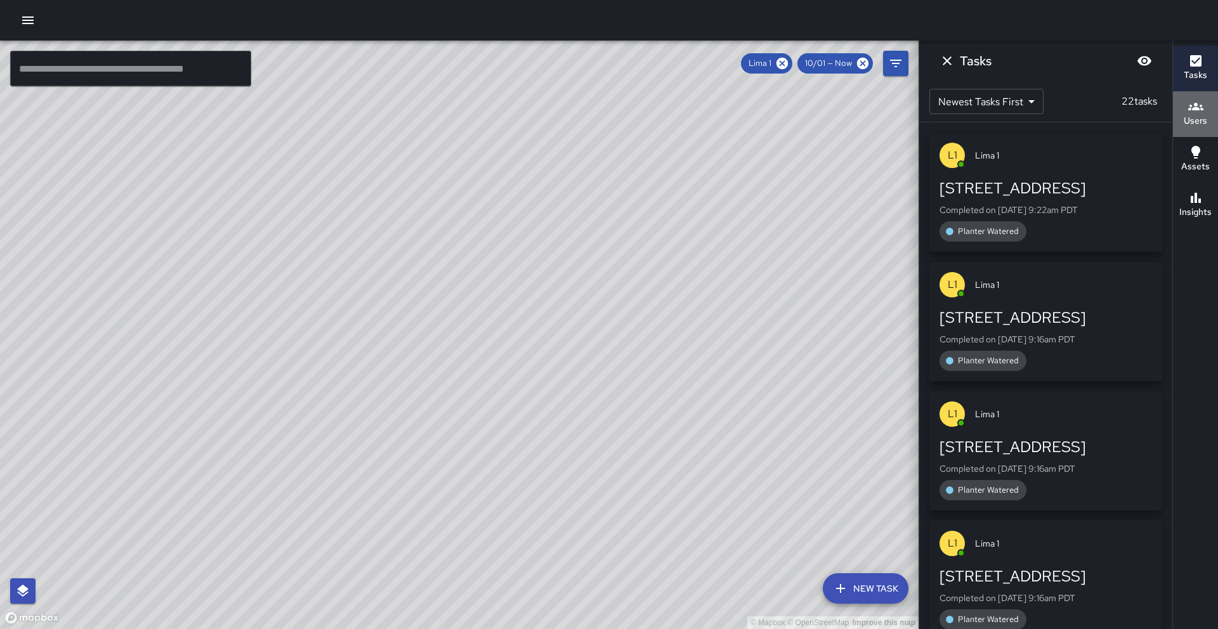
click at [1193, 110] on icon "button" at bounding box center [1195, 106] width 15 height 15
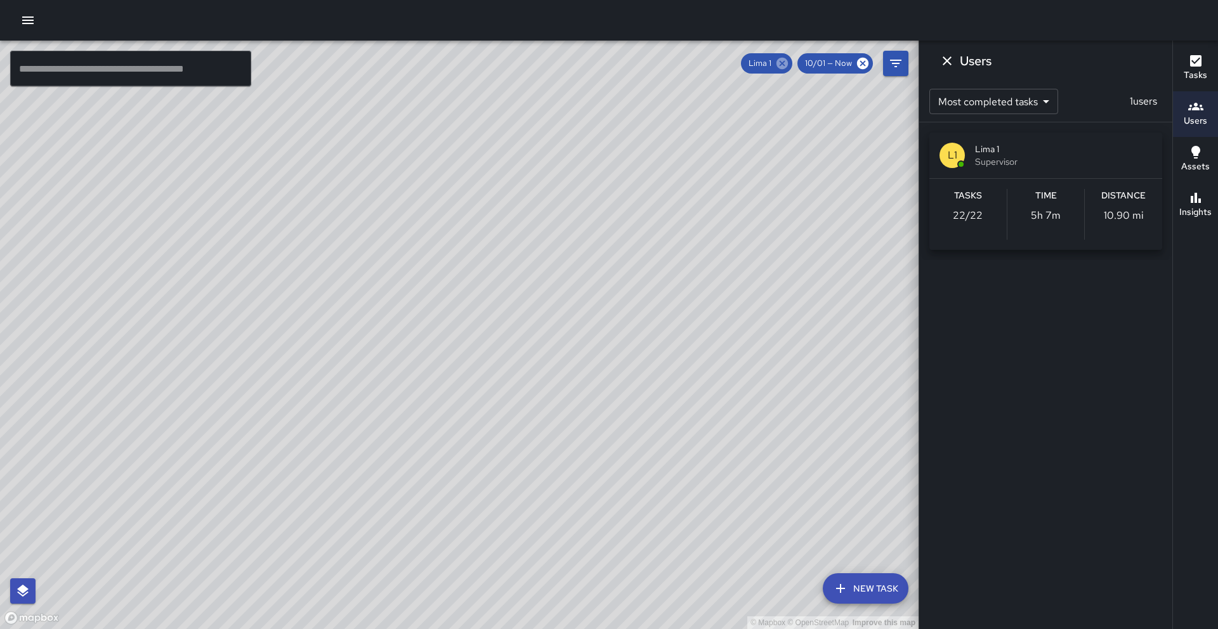
click at [783, 68] on icon at bounding box center [781, 63] width 11 height 11
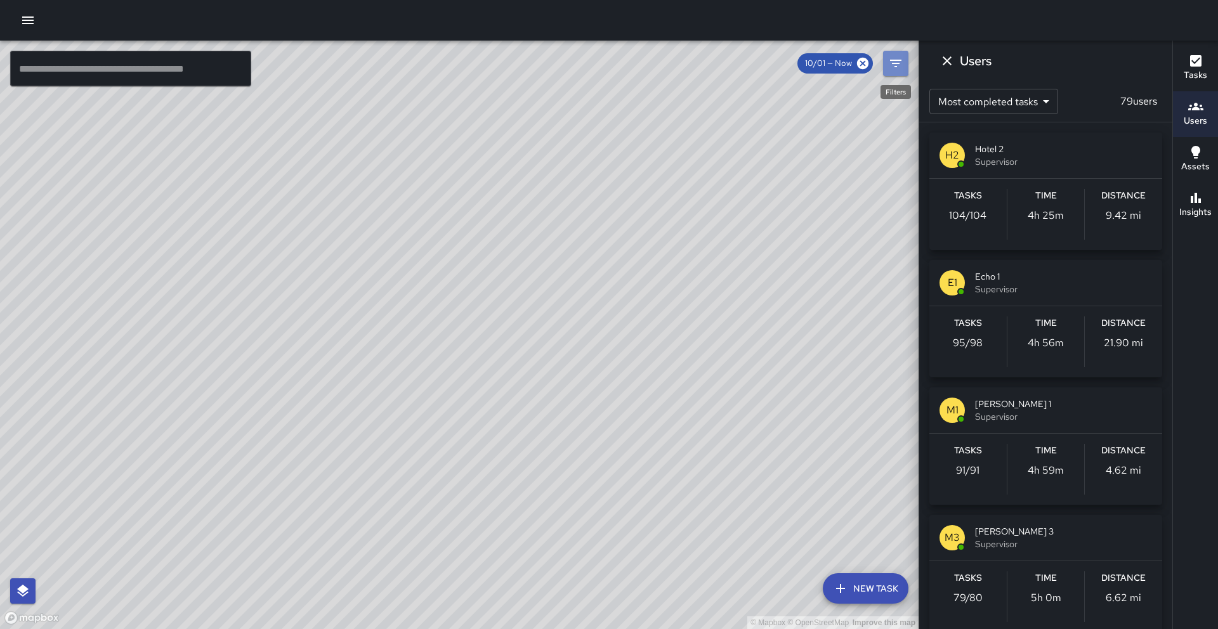
click at [901, 65] on icon "Filters" at bounding box center [895, 63] width 15 height 15
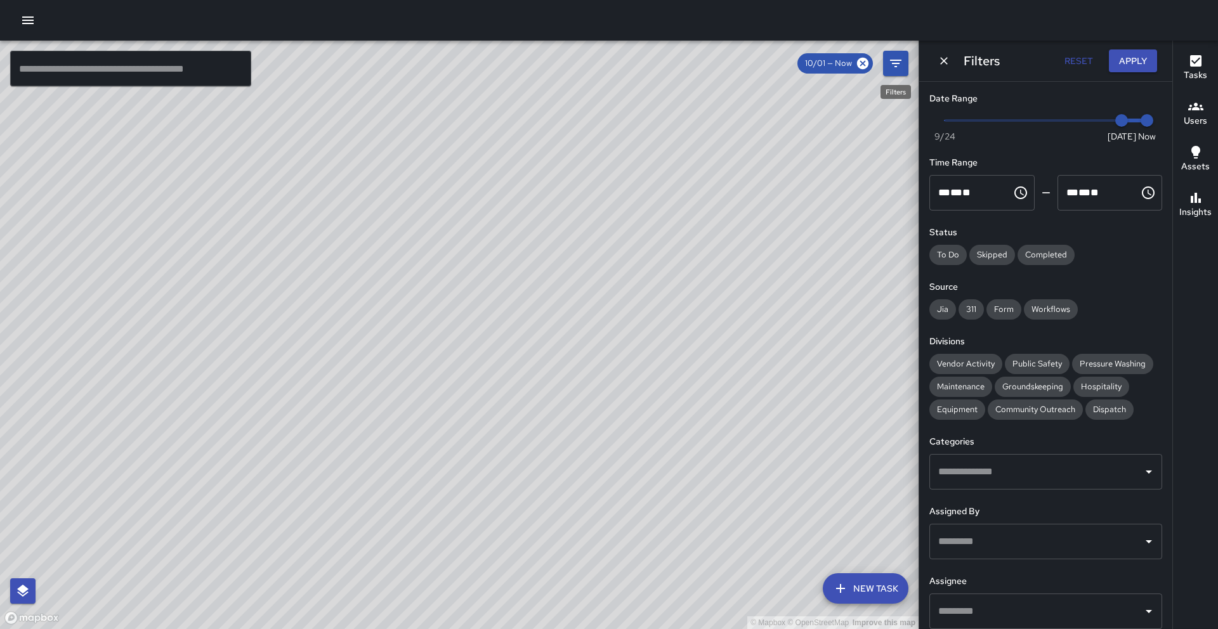
click at [901, 65] on icon "Filters" at bounding box center [895, 63] width 15 height 15
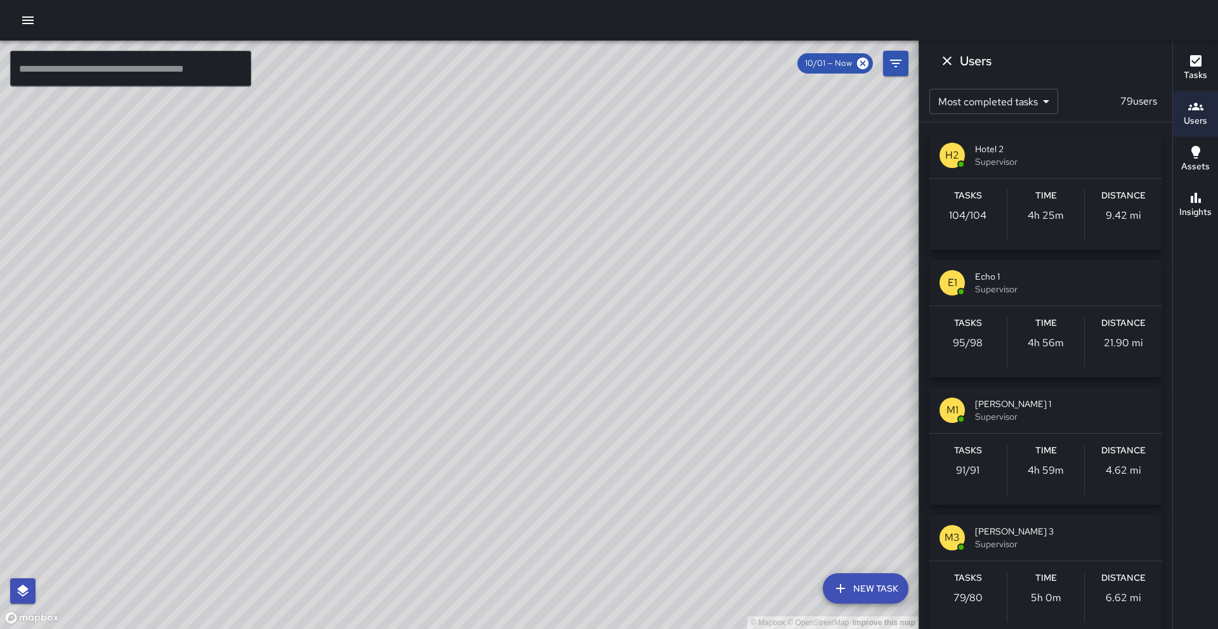
click at [850, 65] on span "10/01 — Now" at bounding box center [828, 63] width 62 height 13
click at [842, 66] on span "10/01 — Now" at bounding box center [828, 63] width 62 height 13
click at [823, 65] on span "10/01 — Now" at bounding box center [828, 63] width 62 height 13
click at [862, 65] on icon at bounding box center [862, 63] width 11 height 11
click at [901, 65] on icon "Filters" at bounding box center [895, 63] width 15 height 15
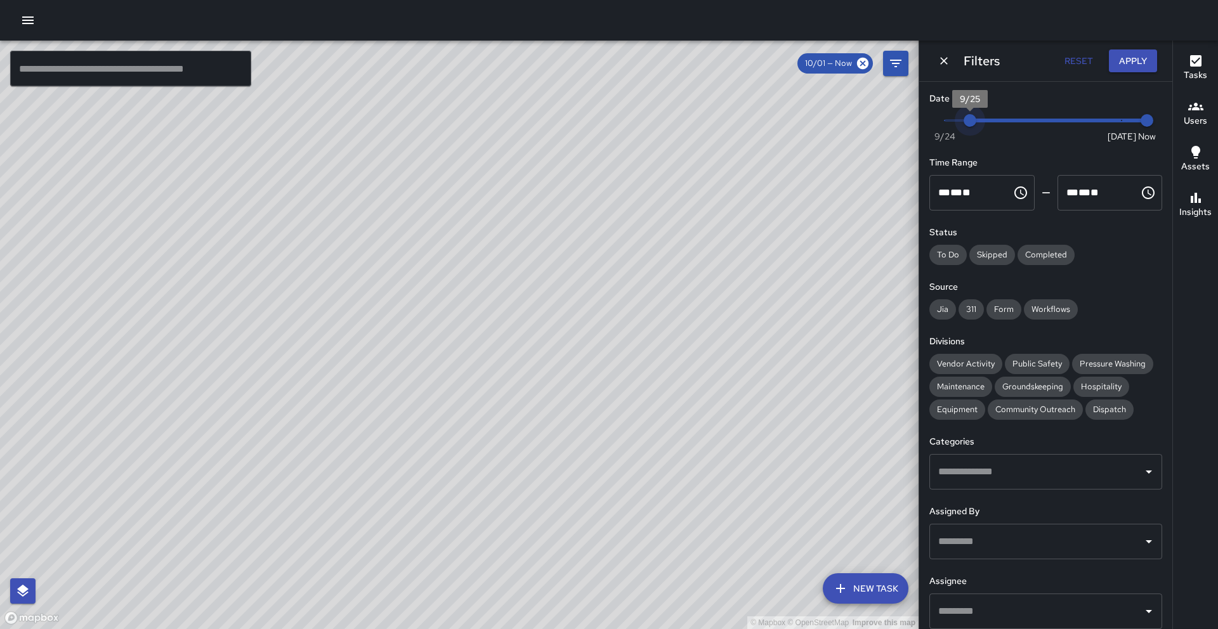
type input "*"
drag, startPoint x: 1107, startPoint y: 122, endPoint x: 927, endPoint y: 118, distance: 180.2
click at [927, 119] on div "Date Range Now [DATE] [DATE] 11:47 am Time Range ** * ** ** ​ ******** ** * ** …" at bounding box center [1045, 355] width 253 height 547
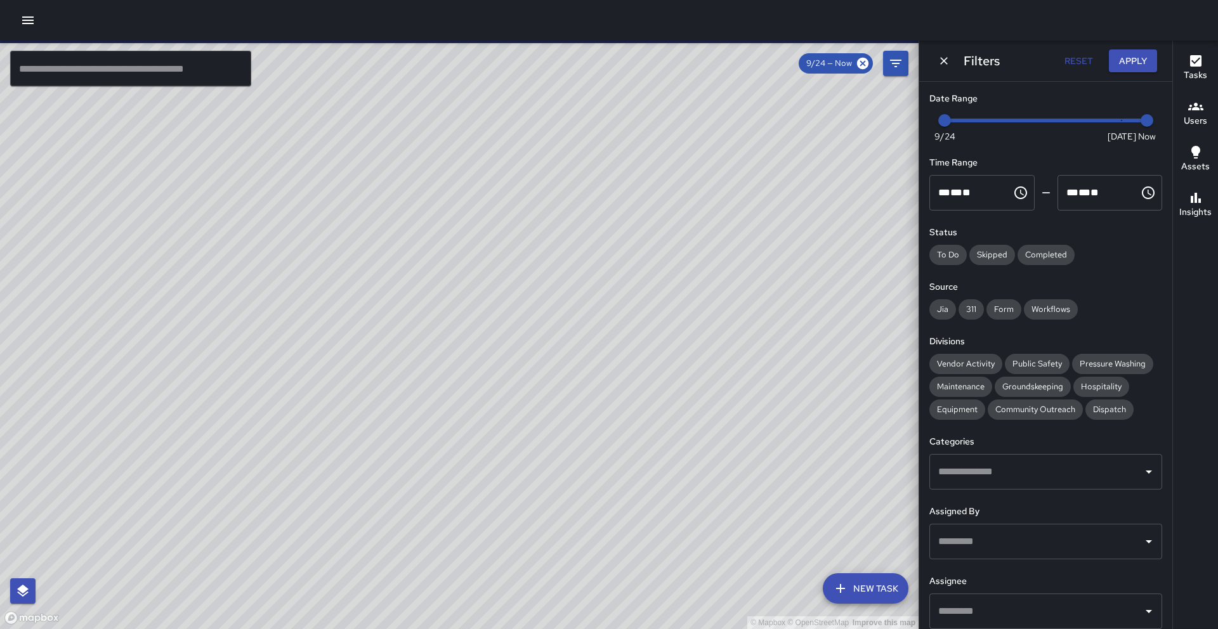
click at [1129, 59] on button "Apply" at bounding box center [1133, 60] width 48 height 23
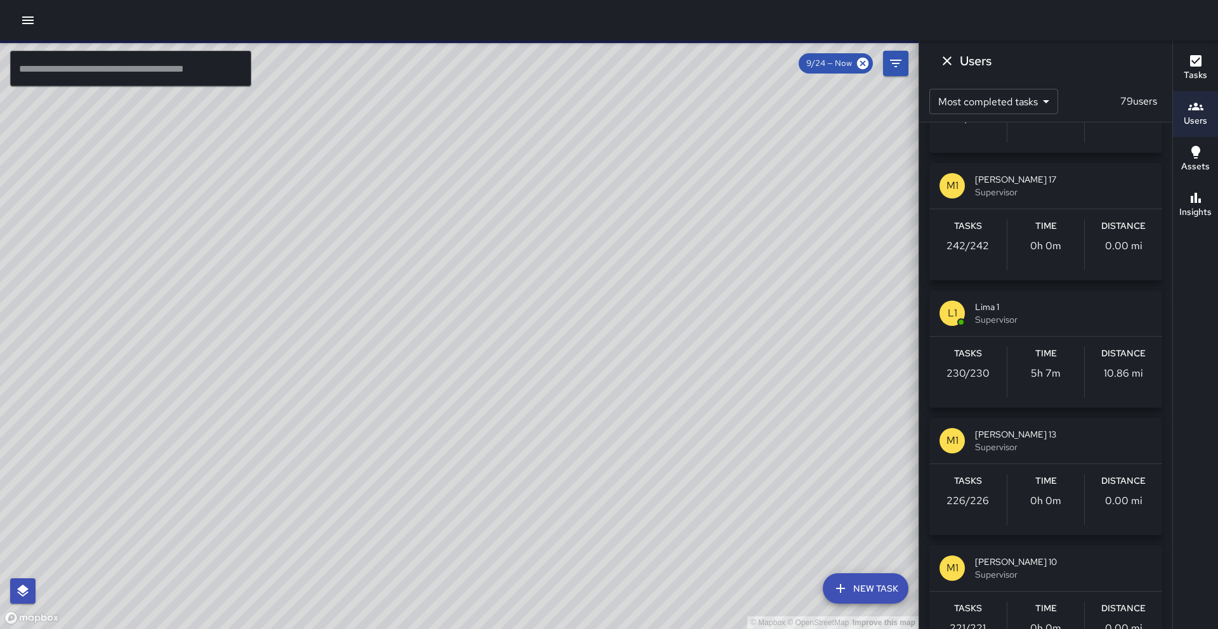
scroll to position [2012, 0]
click at [1043, 322] on span "Supervisor" at bounding box center [1063, 317] width 177 height 13
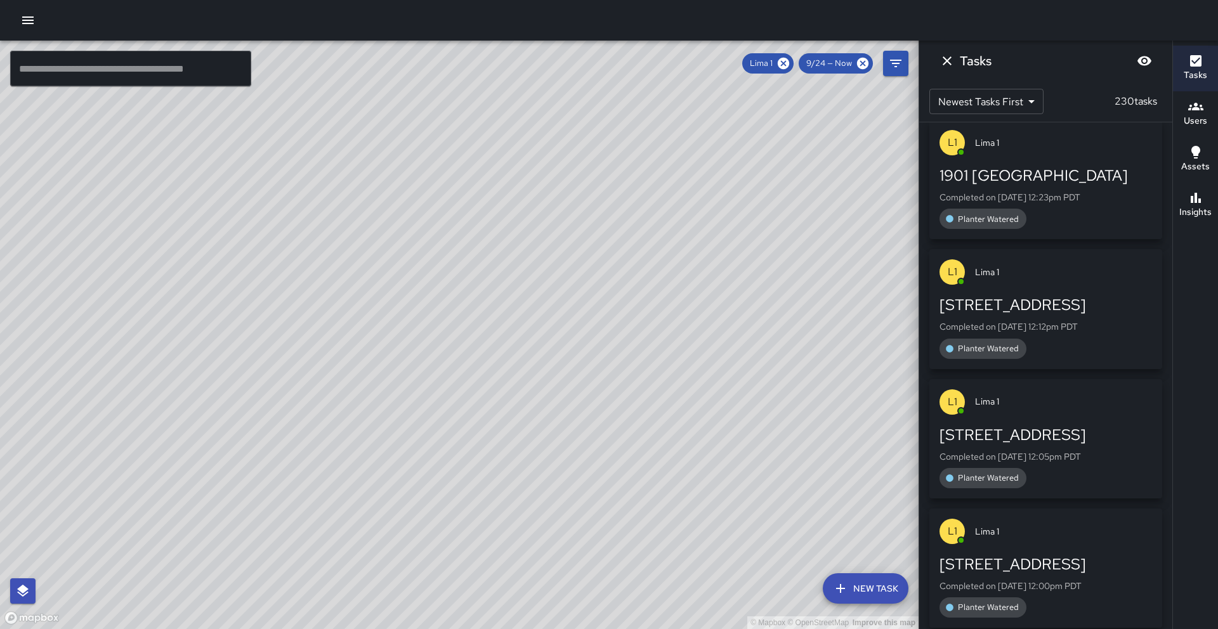
scroll to position [18476, 0]
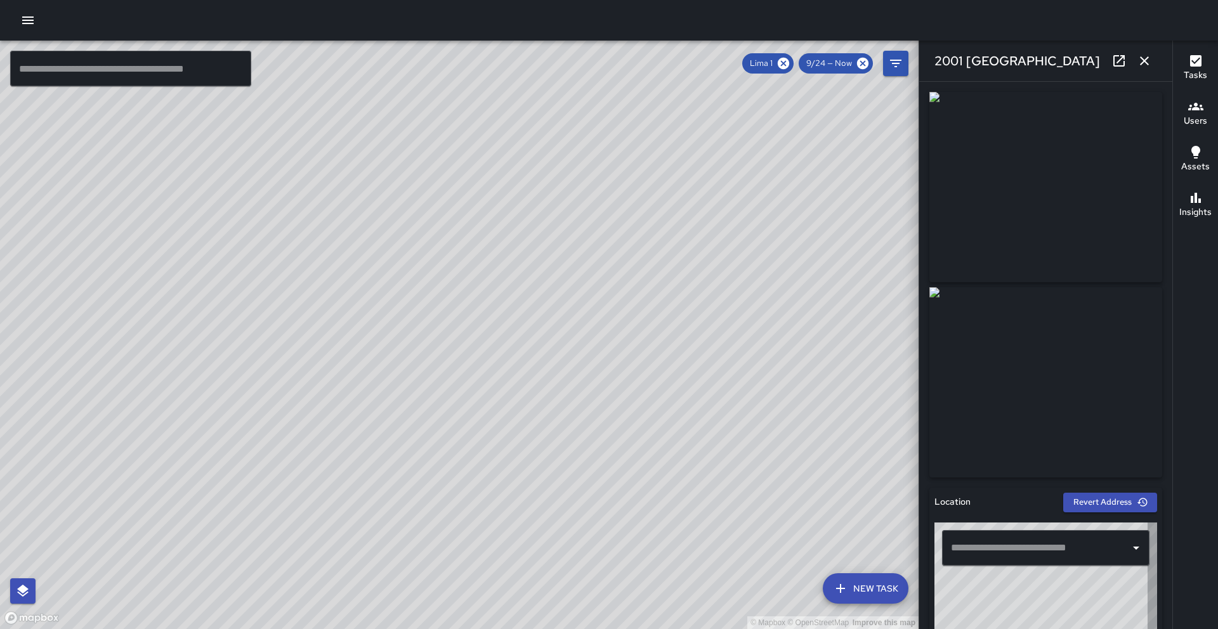
type input "**********"
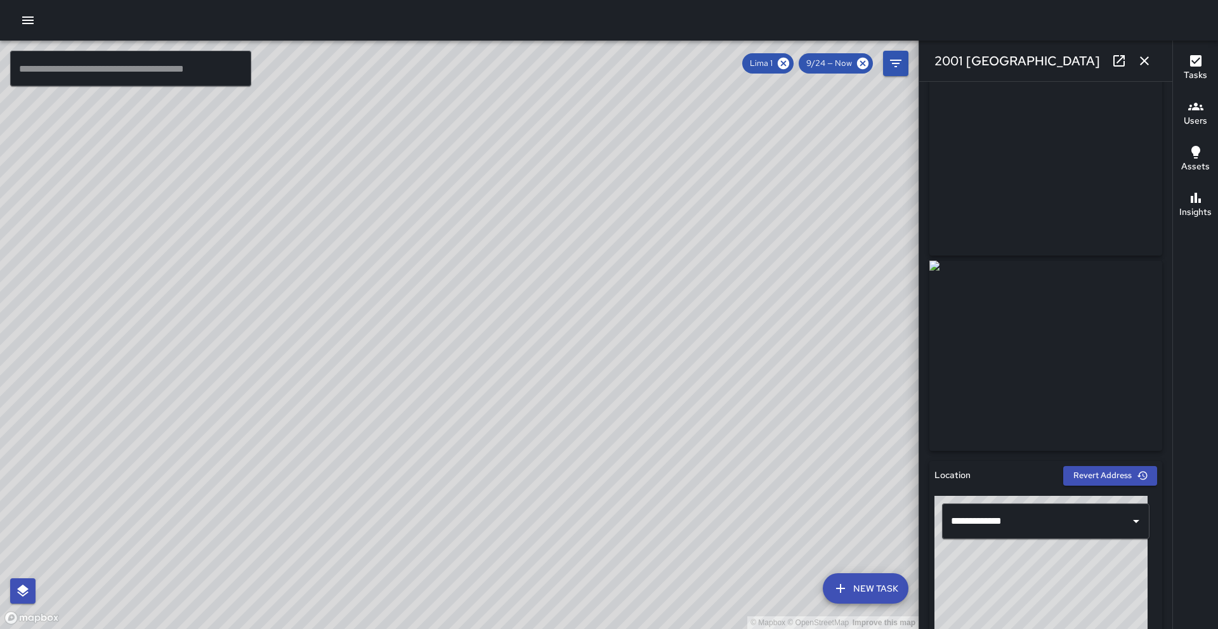
scroll to position [0, 0]
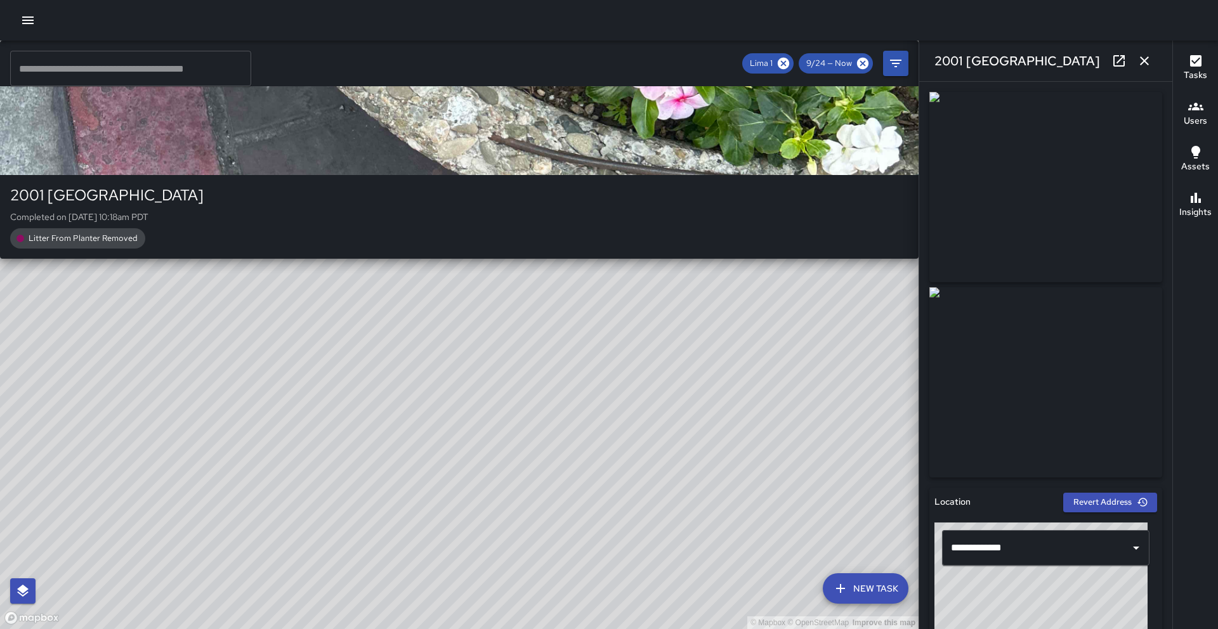
click at [463, 335] on div "© Mapbox © OpenStreetMap Improve this map L1 [GEOGRAPHIC_DATA] 1 2001 Broadway …" at bounding box center [459, 335] width 918 height 588
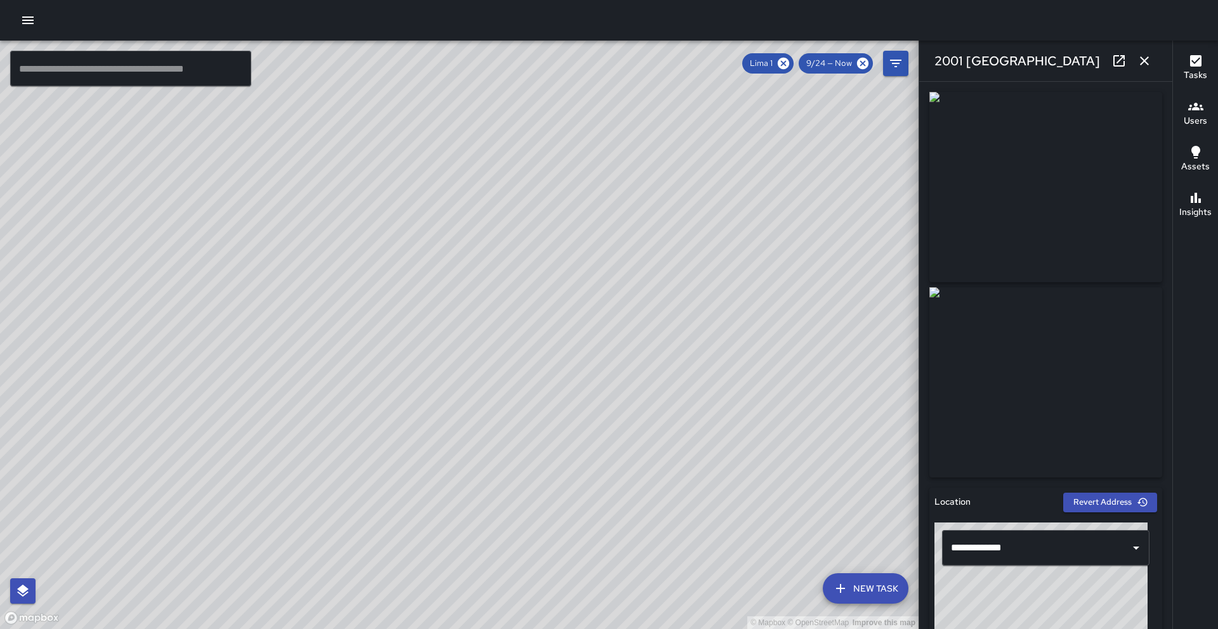
click at [463, 335] on div "© Mapbox © OpenStreetMap Improve this map" at bounding box center [459, 335] width 918 height 588
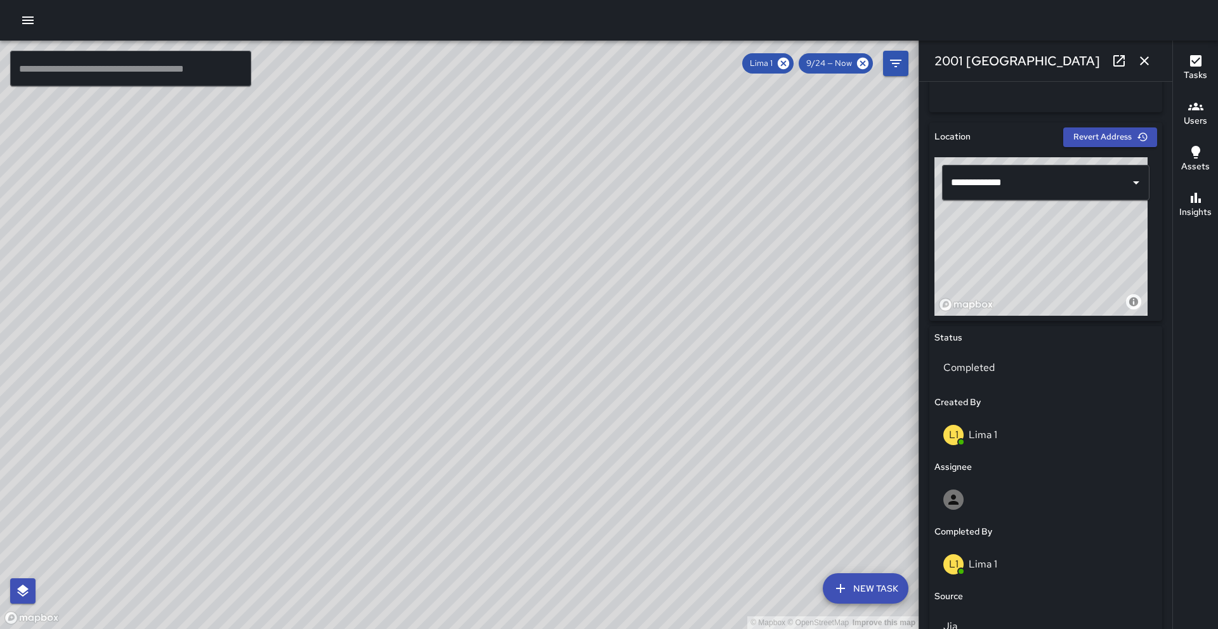
scroll to position [366, 0]
